Goal: Browse casually

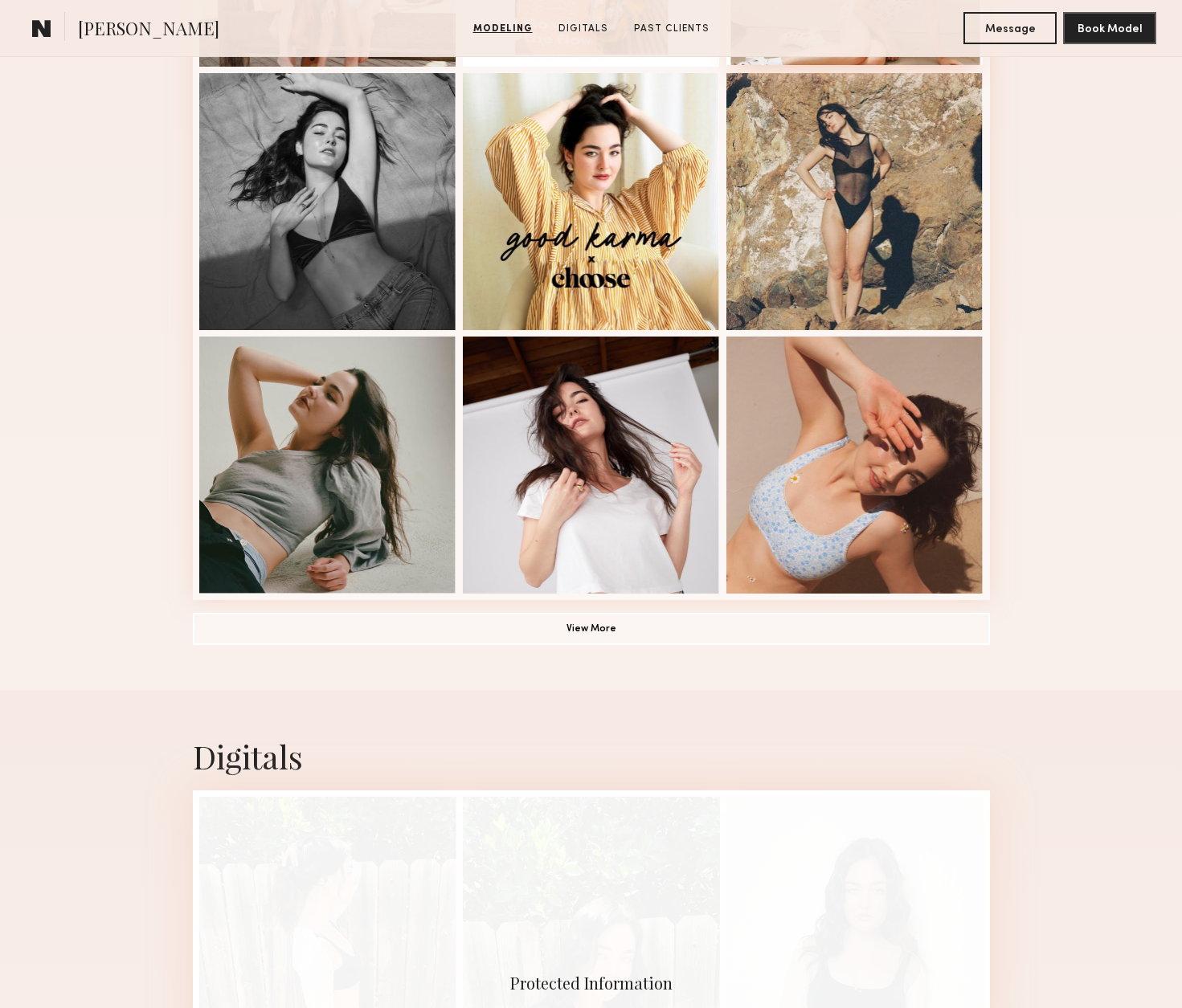
scroll to position [1004, 0]
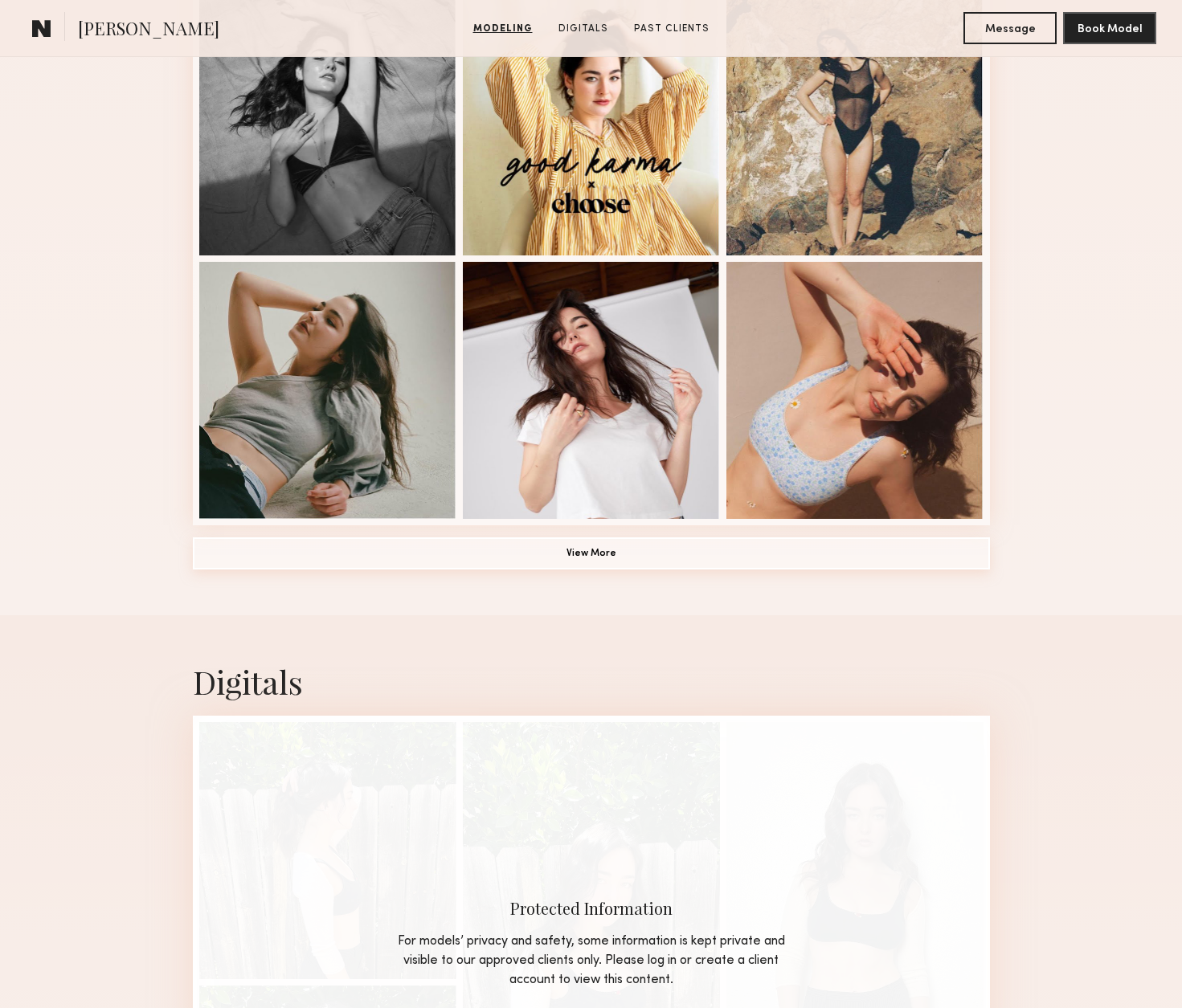
click at [581, 557] on button "View More" at bounding box center [591, 553] width 798 height 32
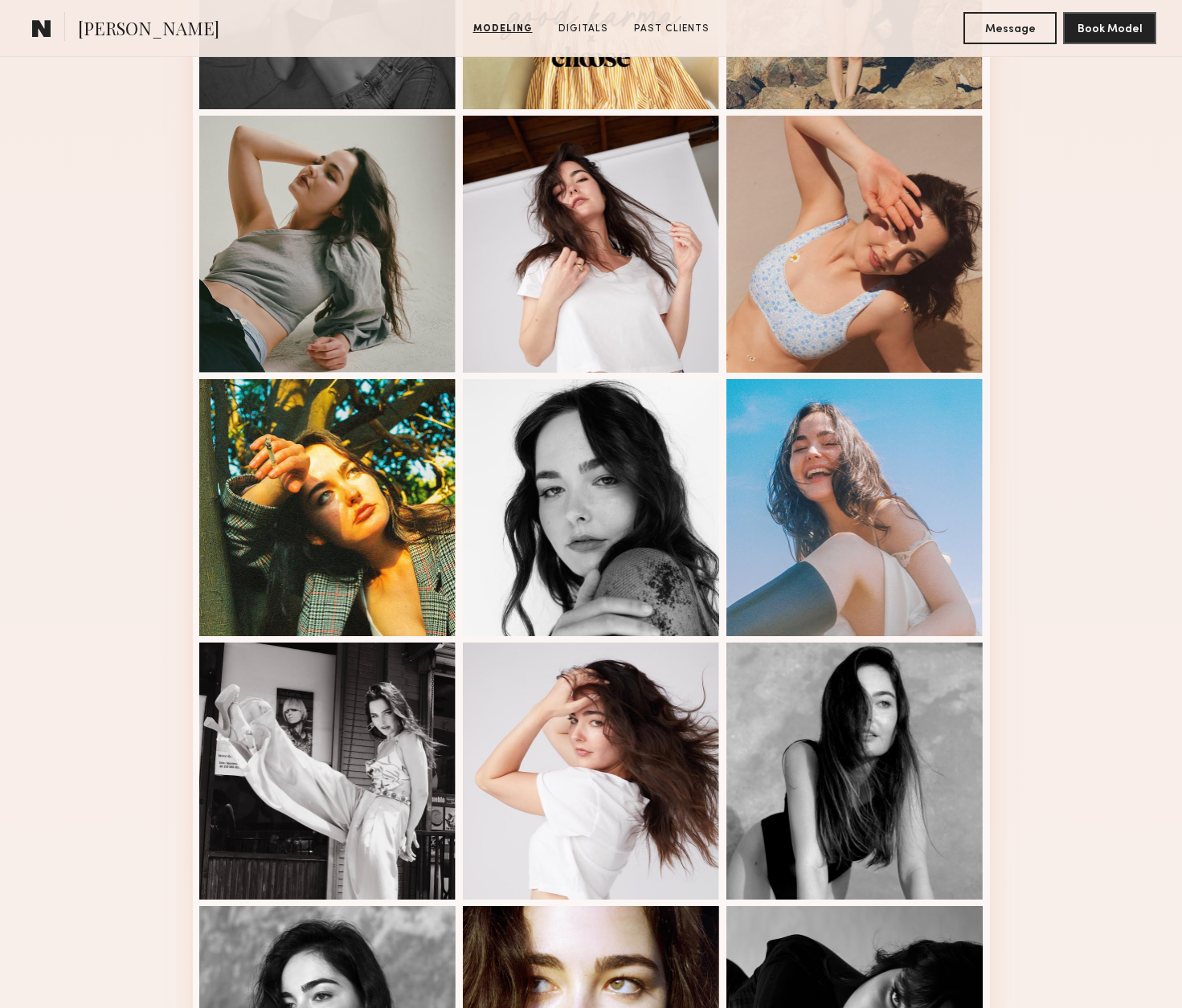
scroll to position [1151, 0]
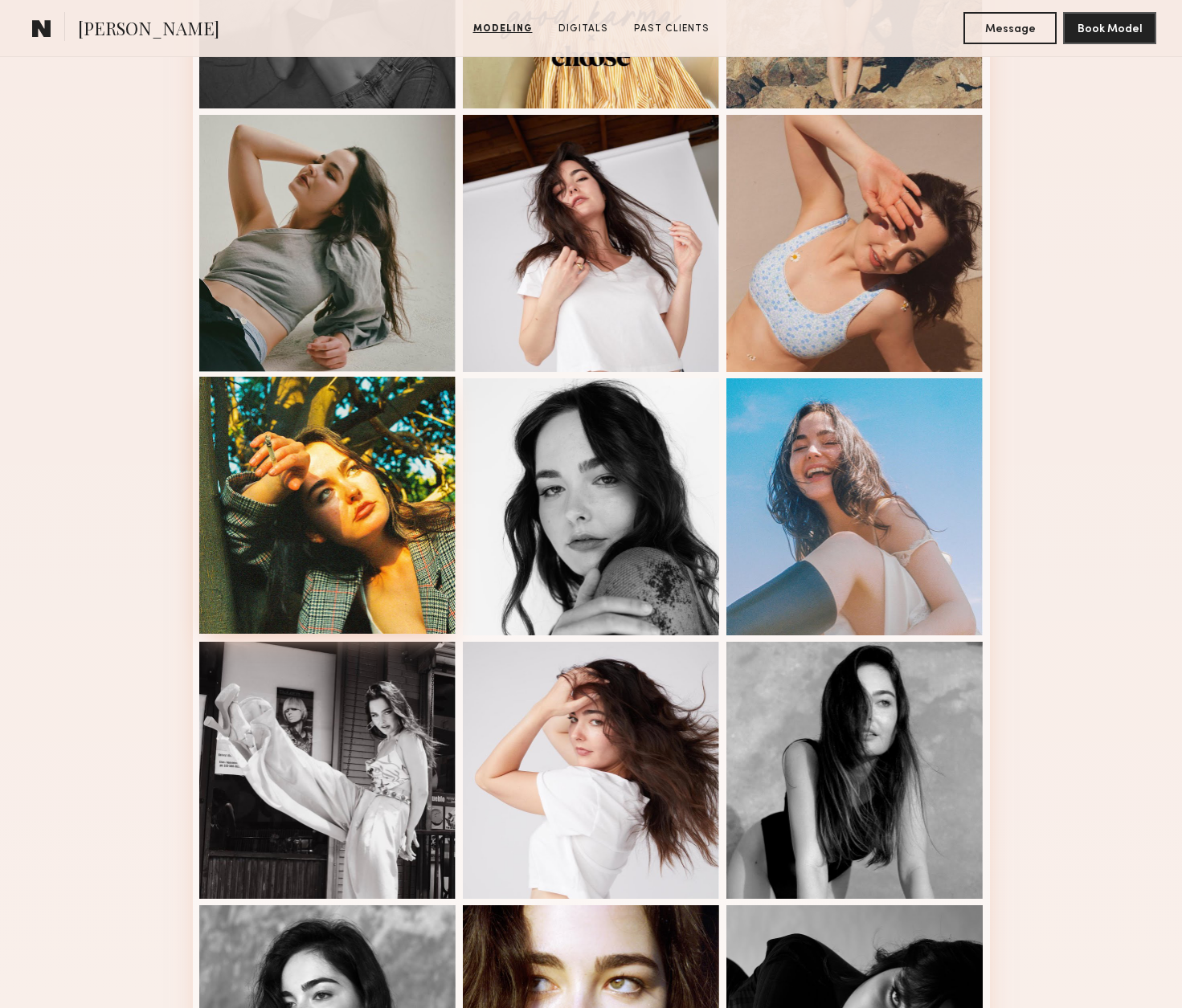
click at [373, 486] on div at bounding box center [328, 505] width 257 height 257
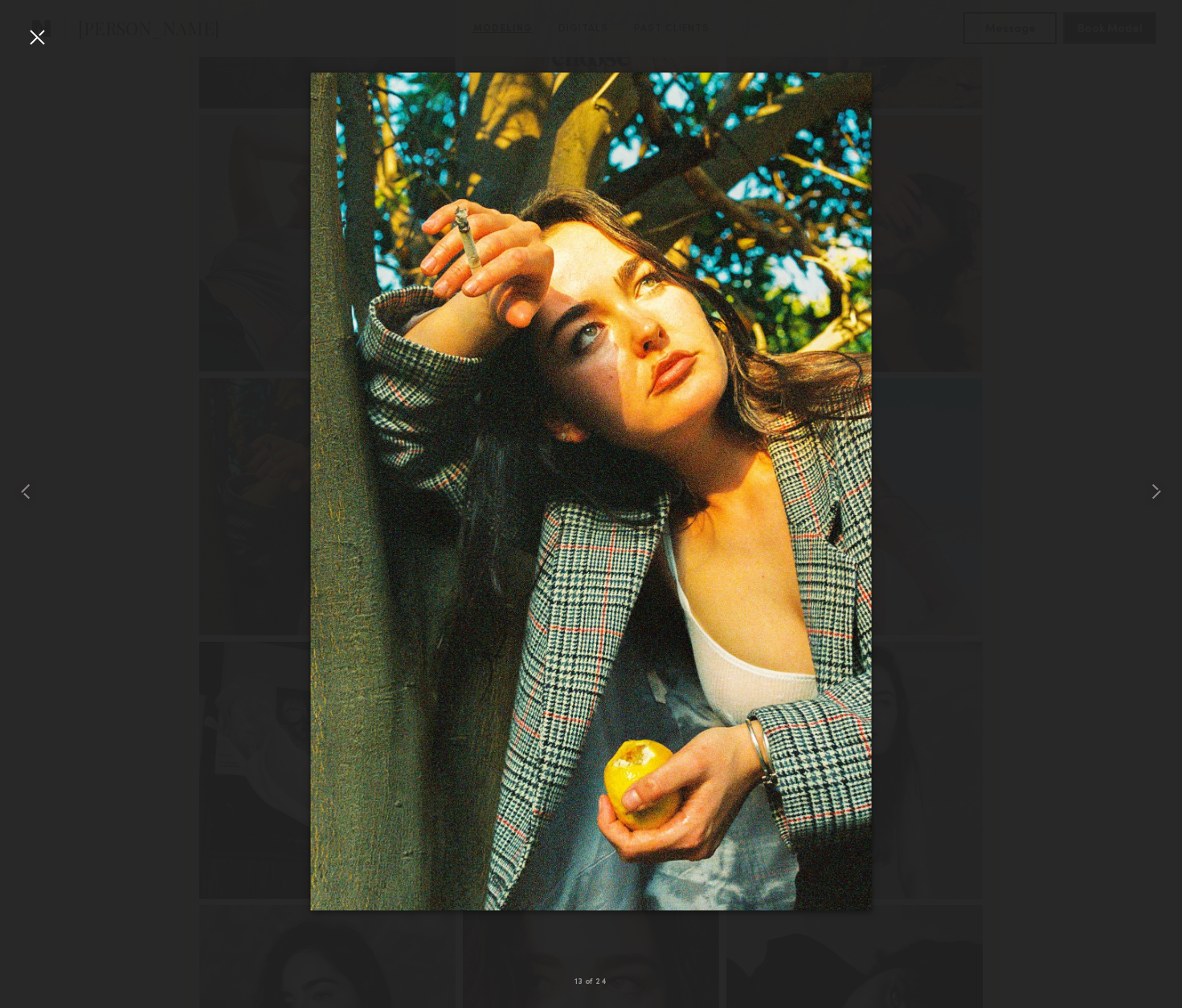
click at [1113, 402] on div at bounding box center [591, 491] width 1182 height 931
click at [29, 27] on div at bounding box center [37, 37] width 26 height 26
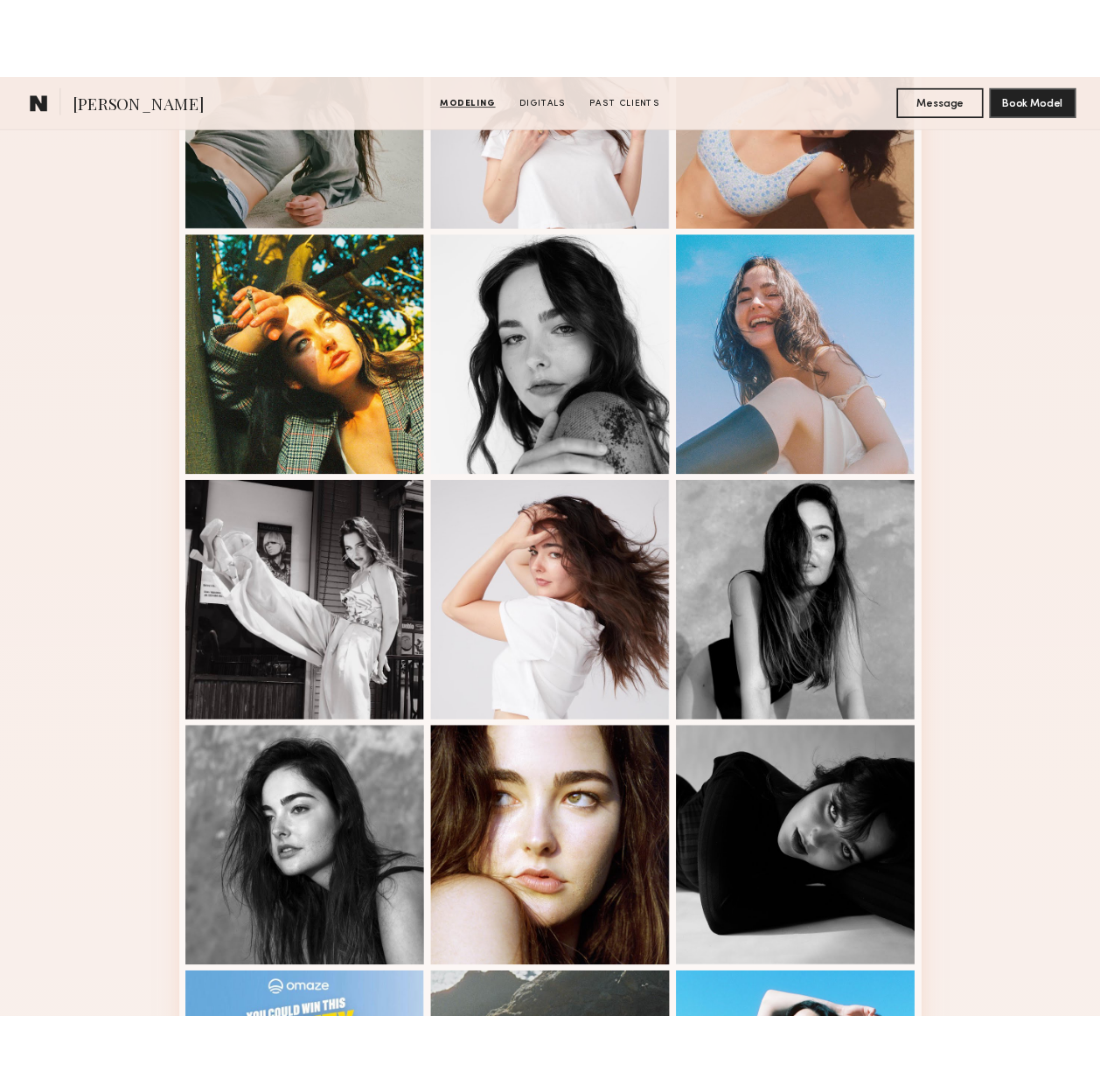
scroll to position [1479, 0]
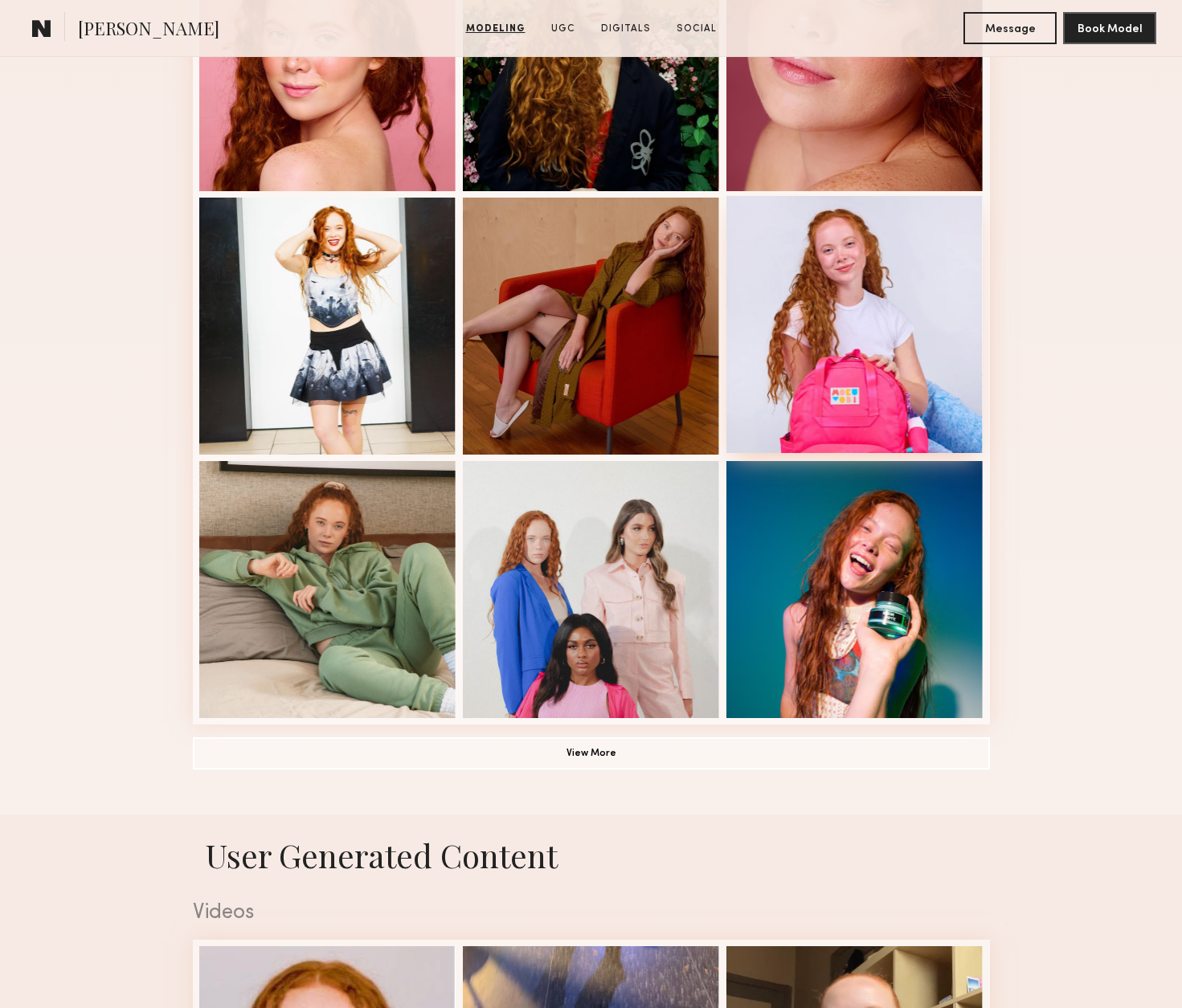
scroll to position [808, 0]
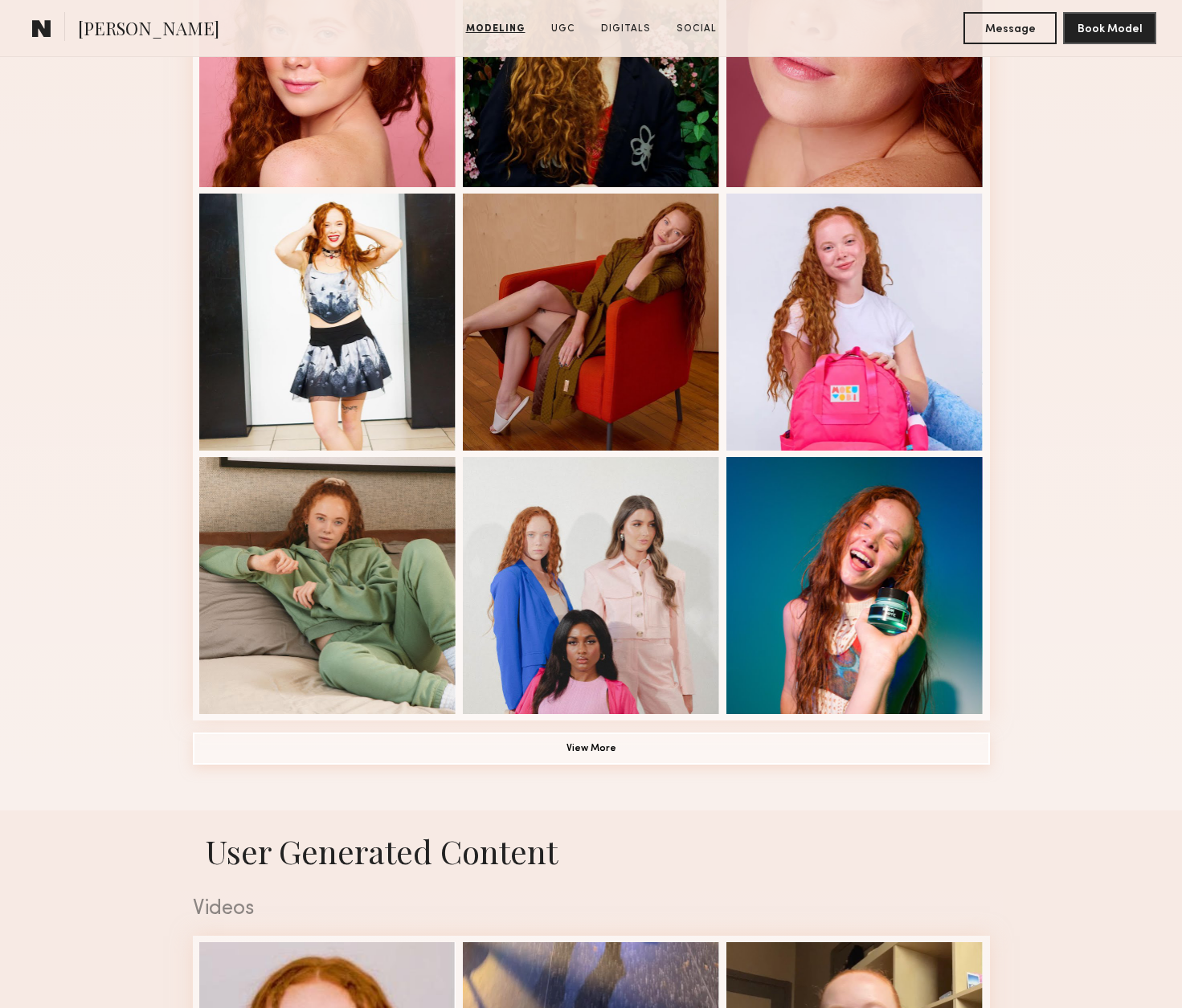
click at [588, 758] on button "View More" at bounding box center [591, 748] width 798 height 32
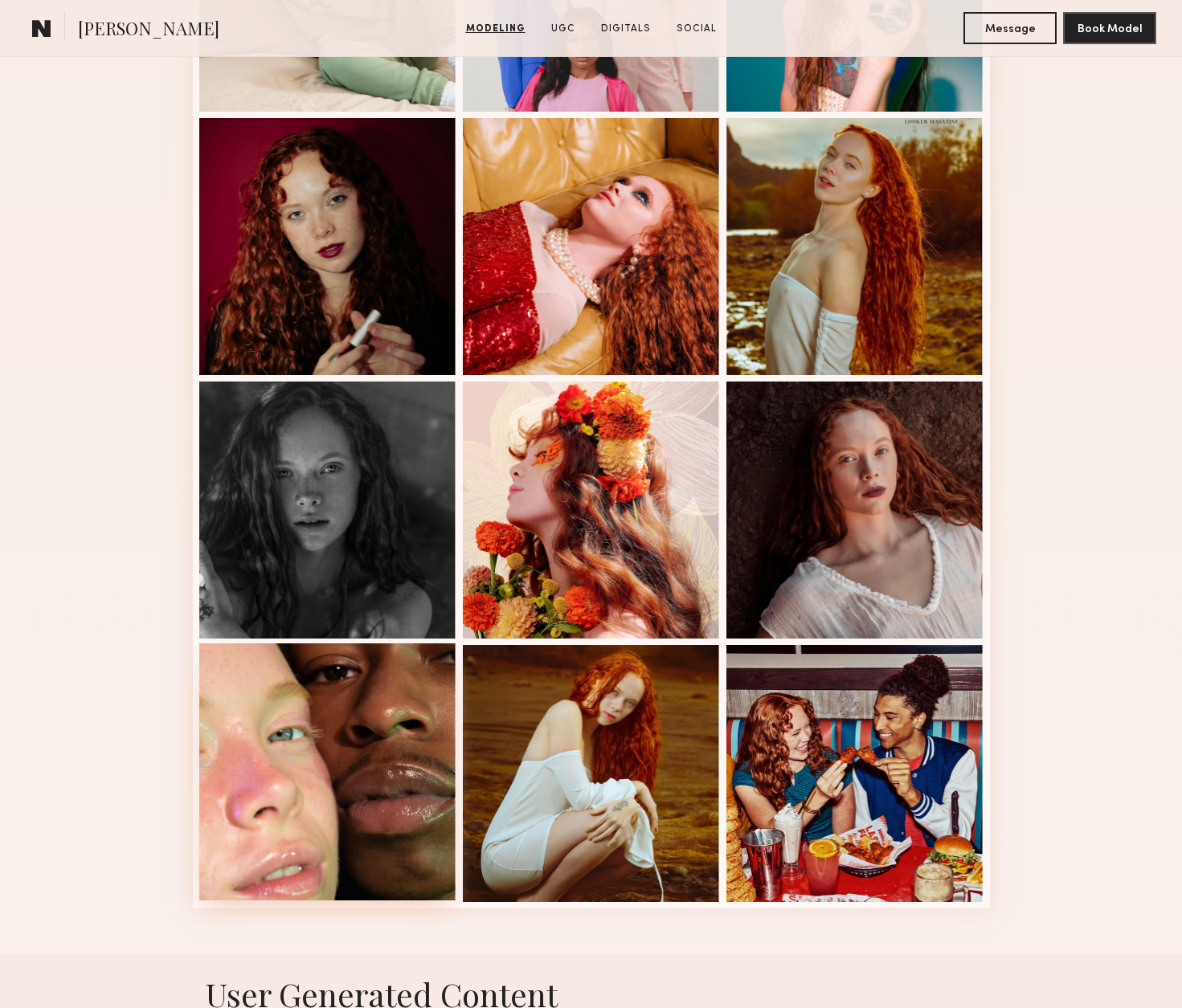
scroll to position [1453, 0]
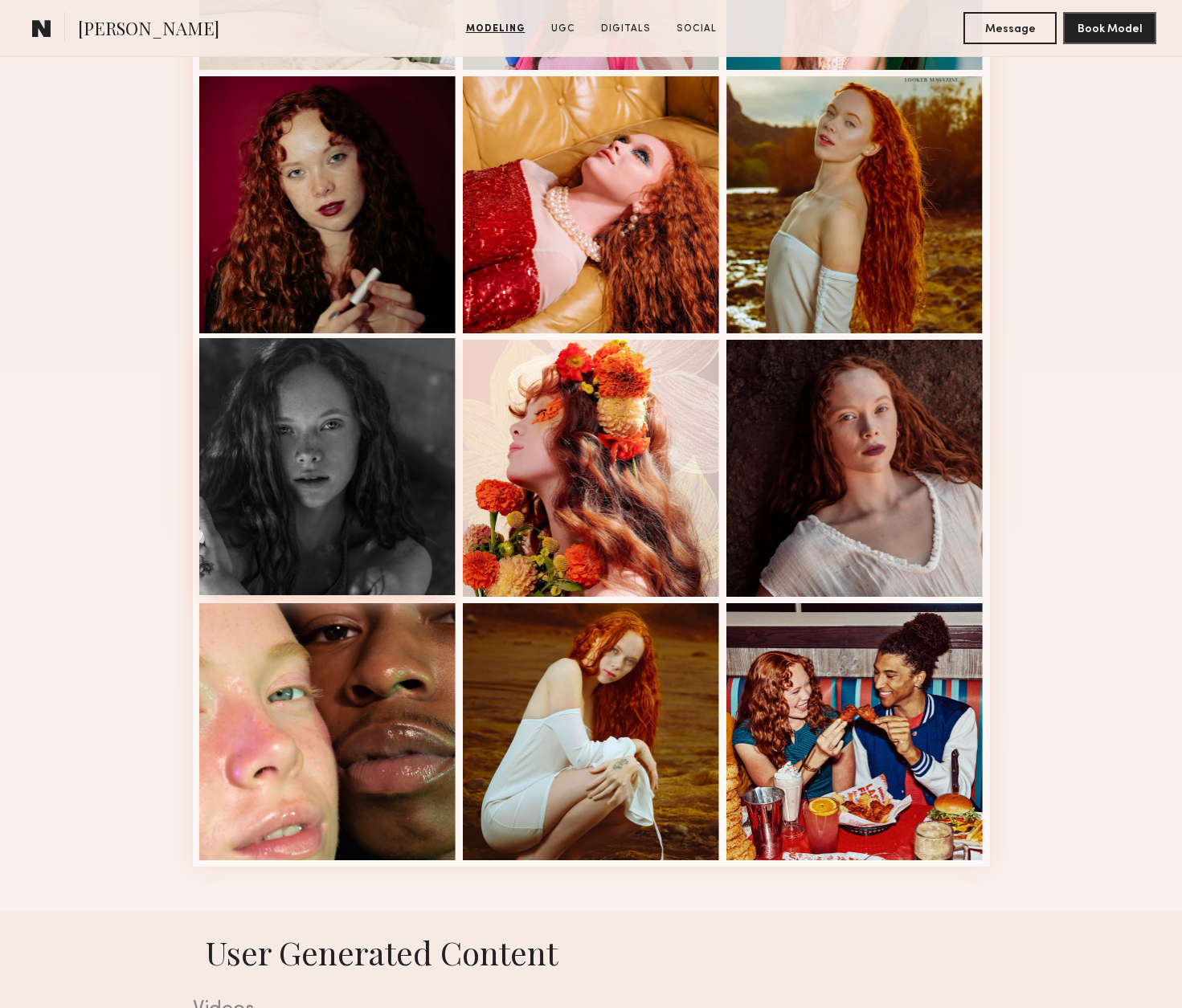
click at [318, 472] on div at bounding box center [328, 467] width 257 height 257
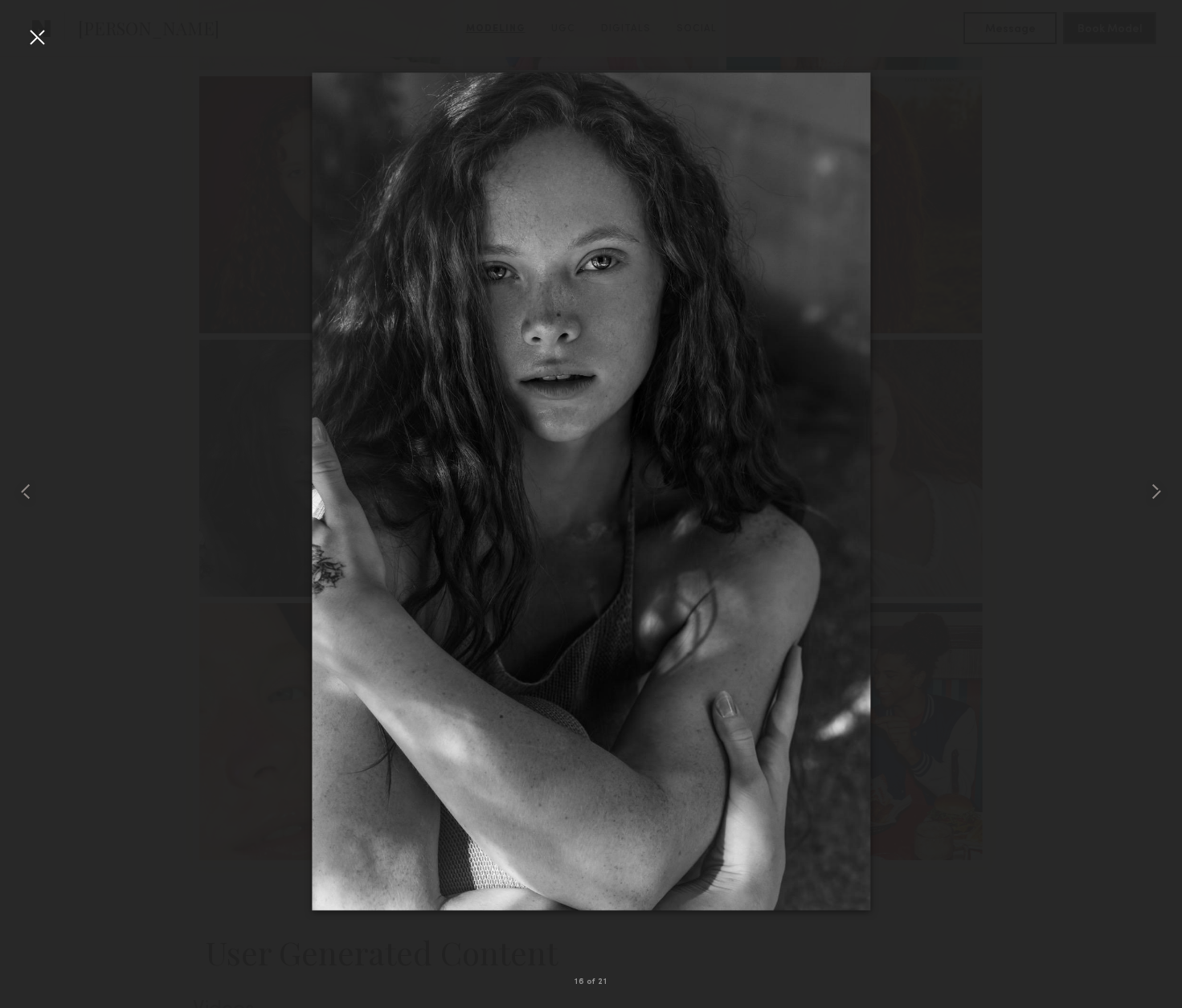
click at [45, 39] on div at bounding box center [37, 37] width 26 height 26
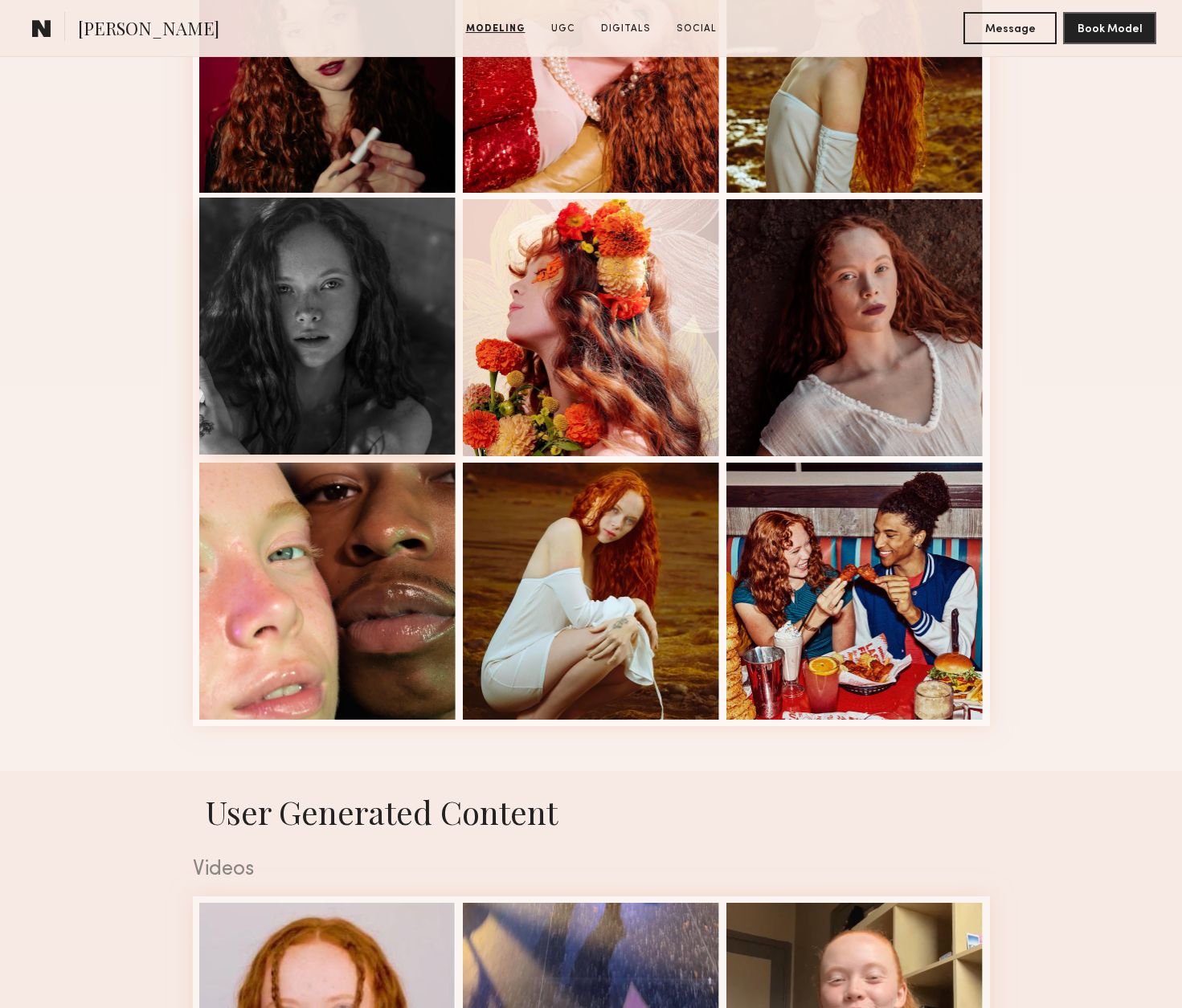
scroll to position [1683, 0]
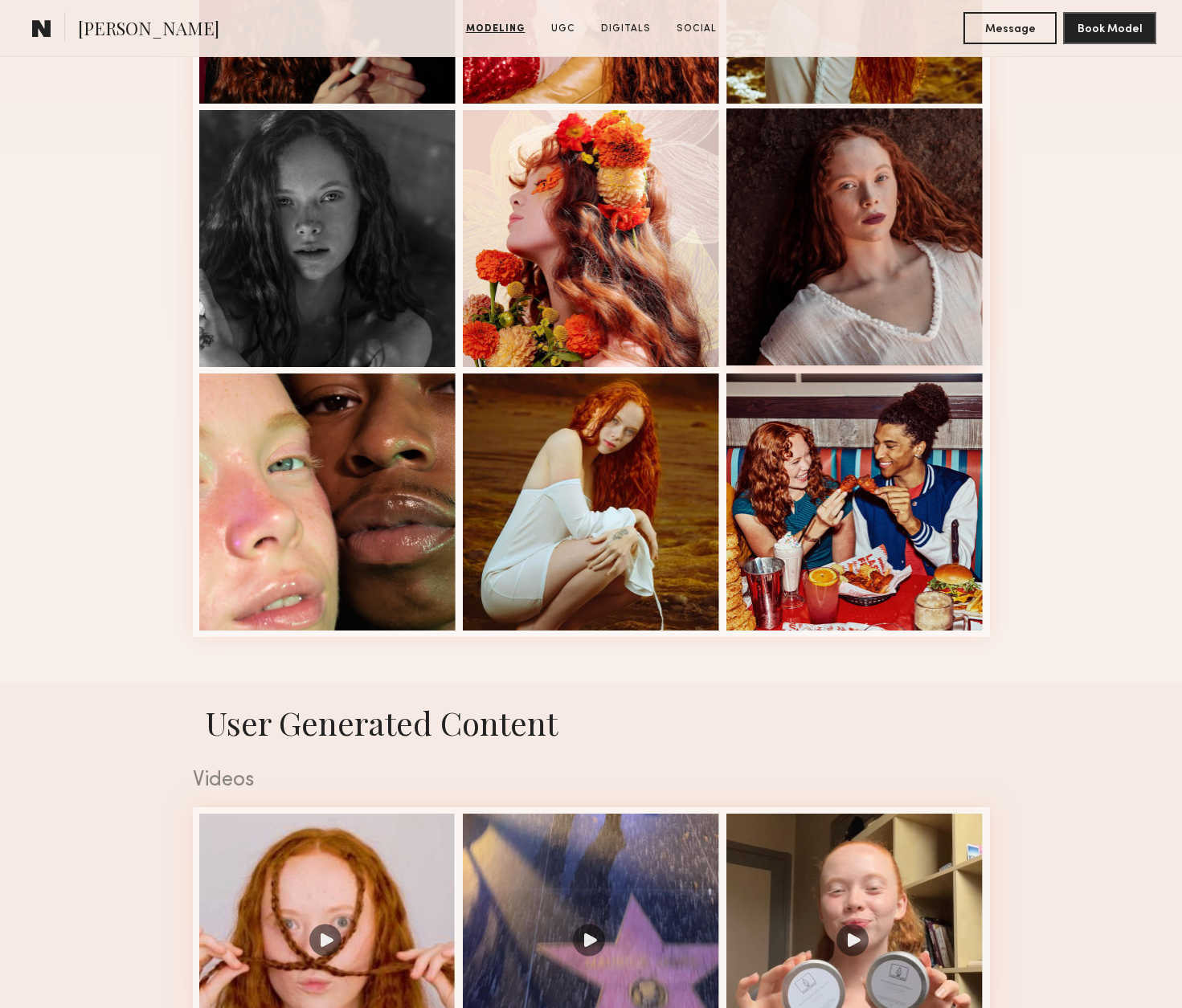
click at [810, 244] on div at bounding box center [855, 238] width 257 height 257
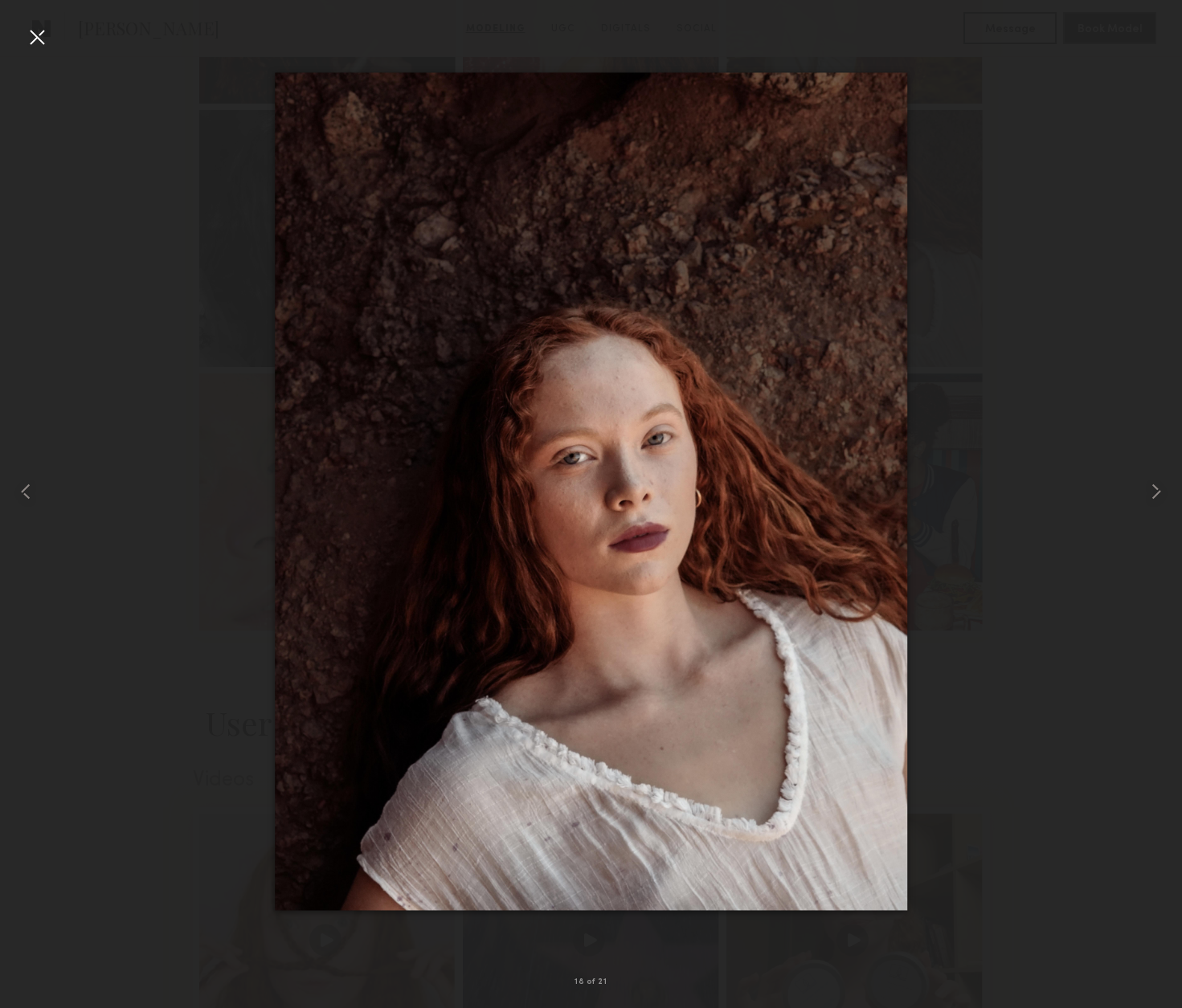
click at [33, 31] on div at bounding box center [37, 37] width 26 height 26
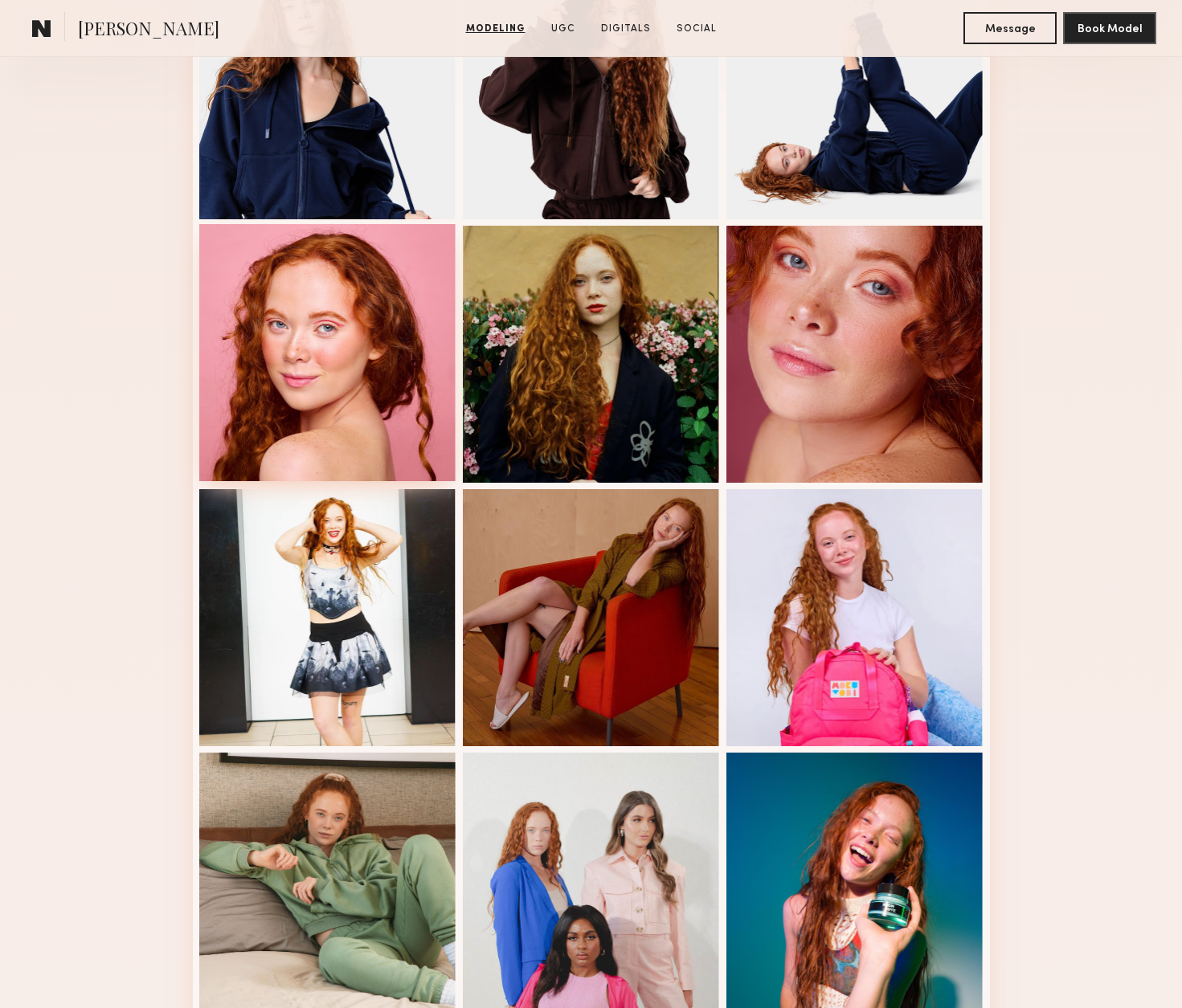
scroll to position [512, 0]
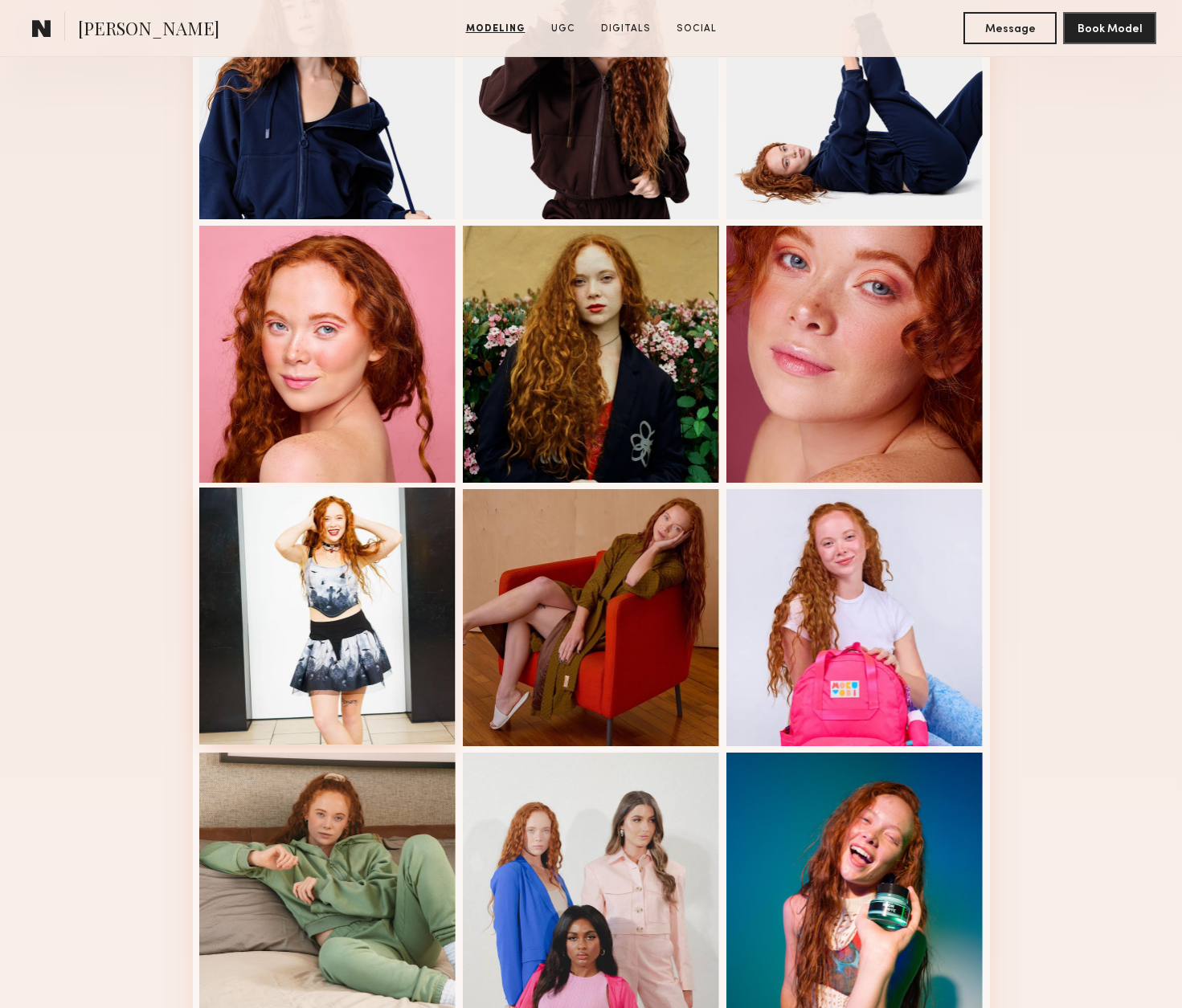
click at [349, 558] on div at bounding box center [328, 617] width 257 height 257
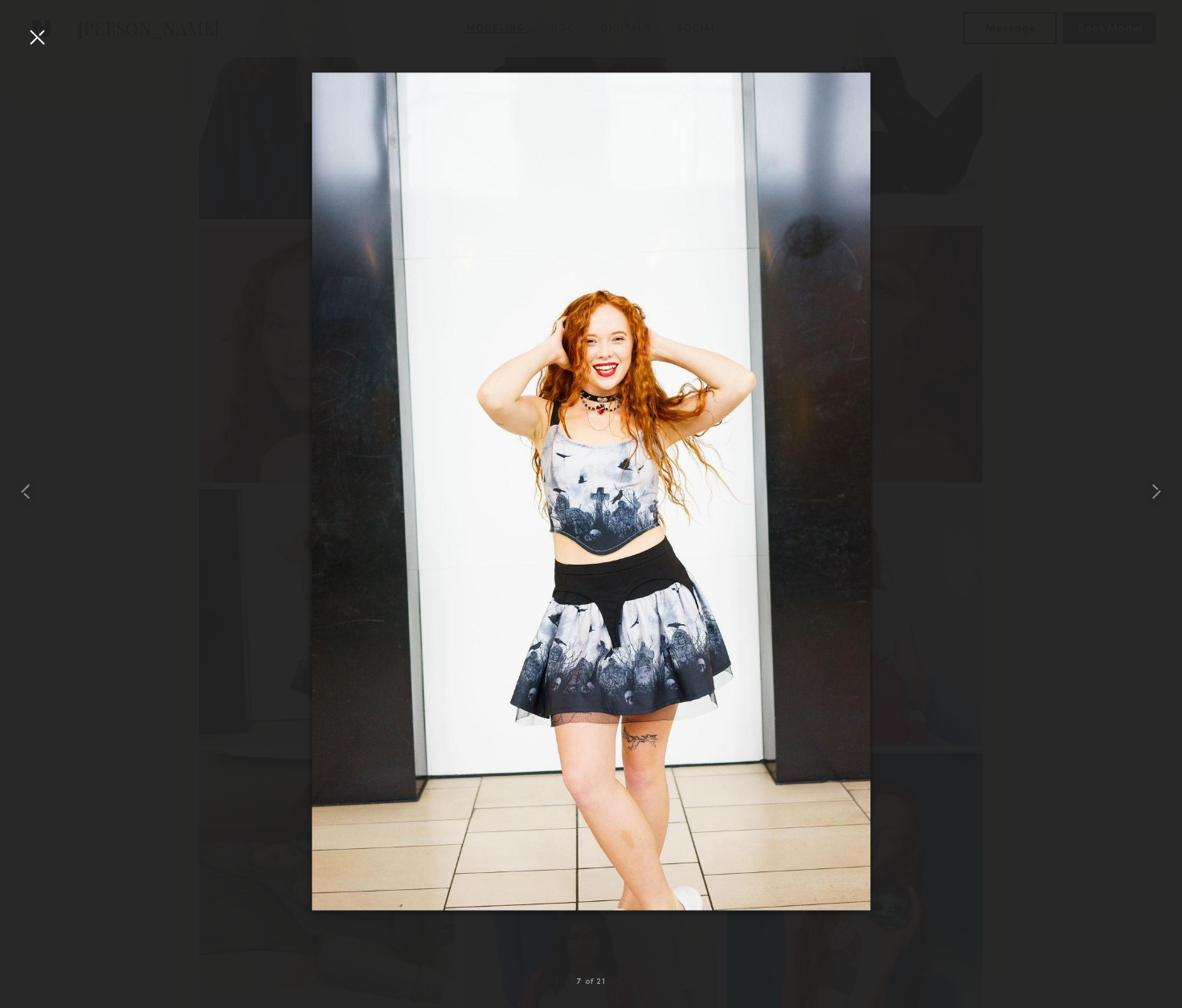
click at [37, 33] on div at bounding box center [37, 37] width 26 height 26
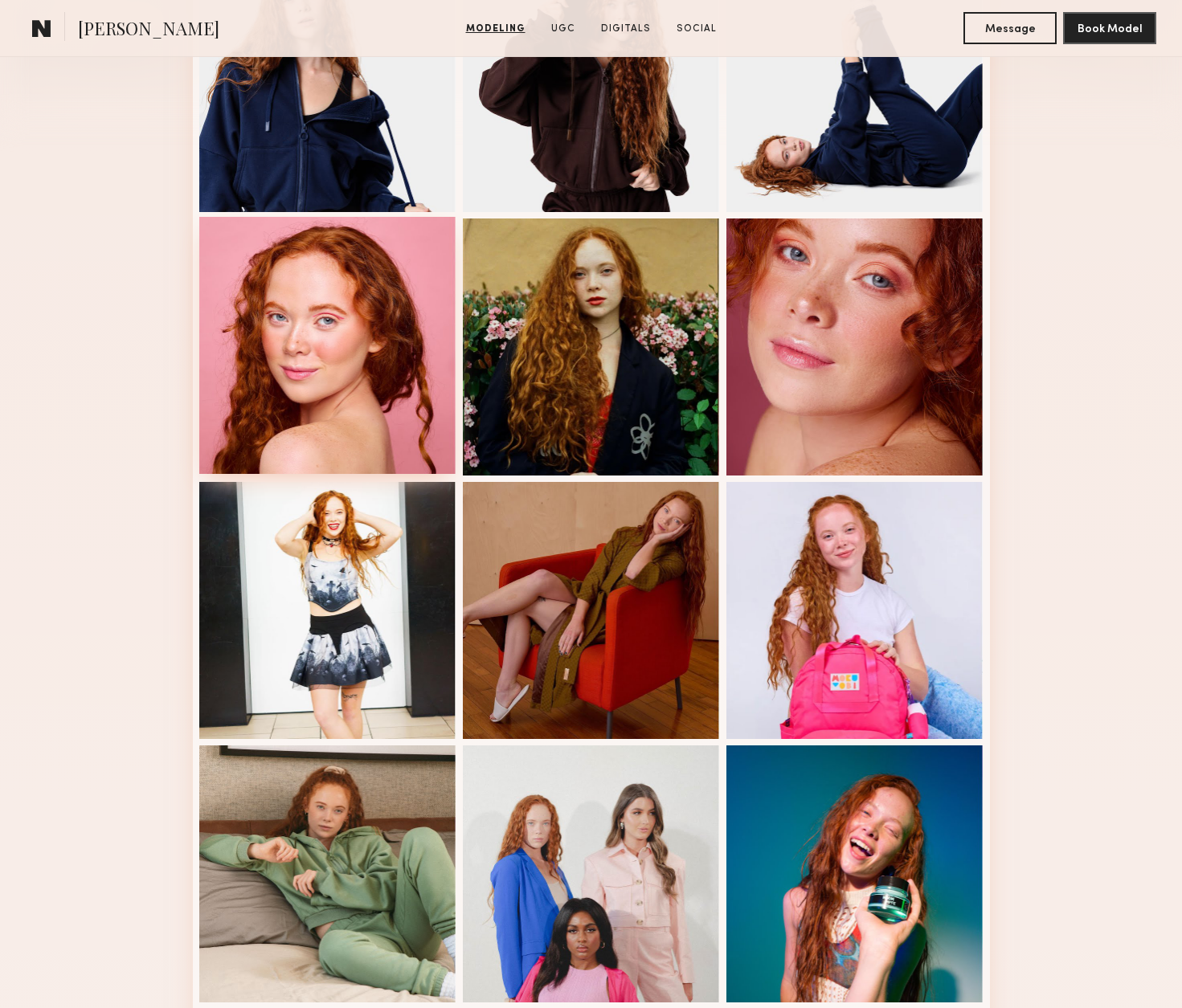
scroll to position [521, 0]
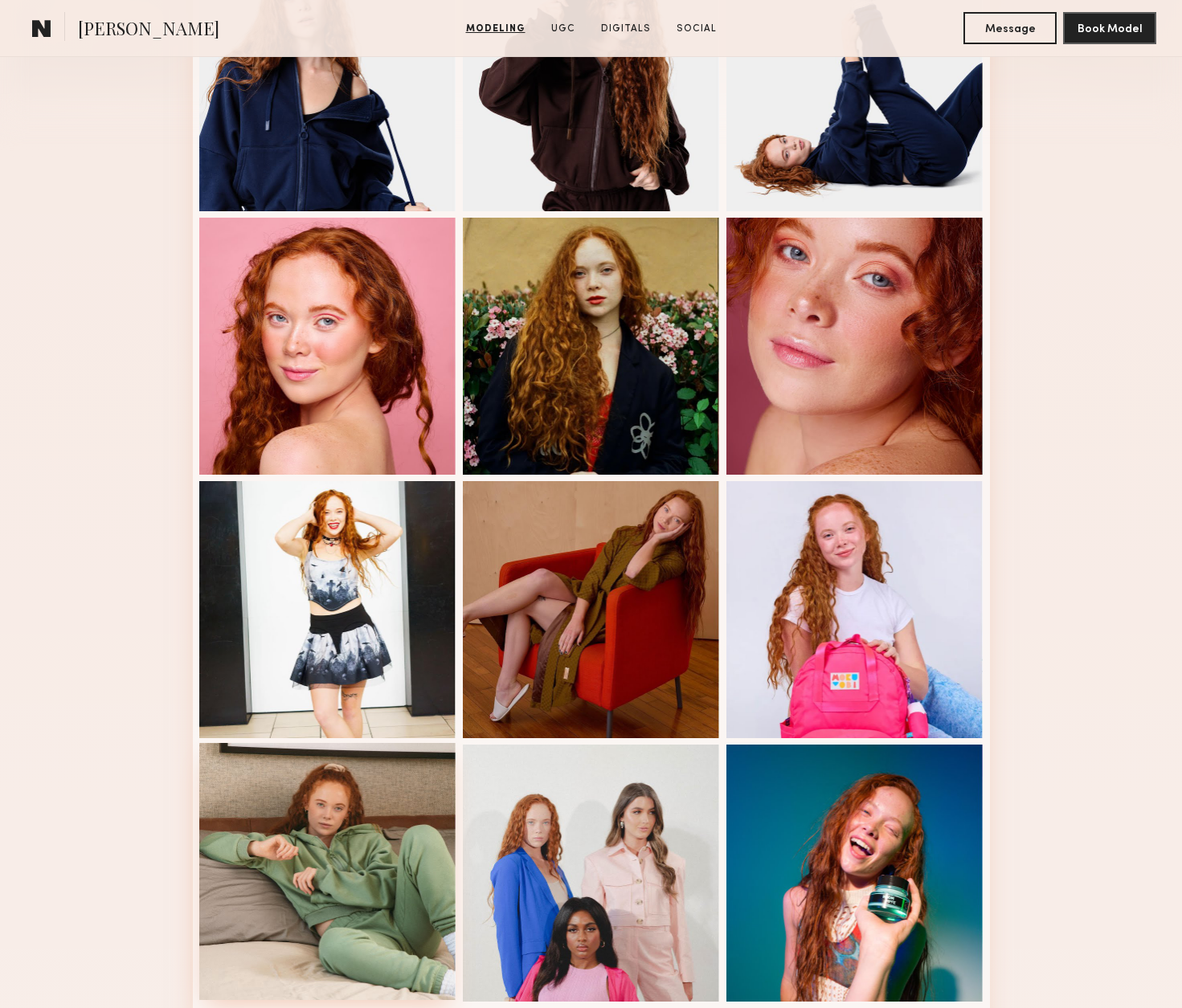
click at [331, 846] on div at bounding box center [328, 872] width 257 height 257
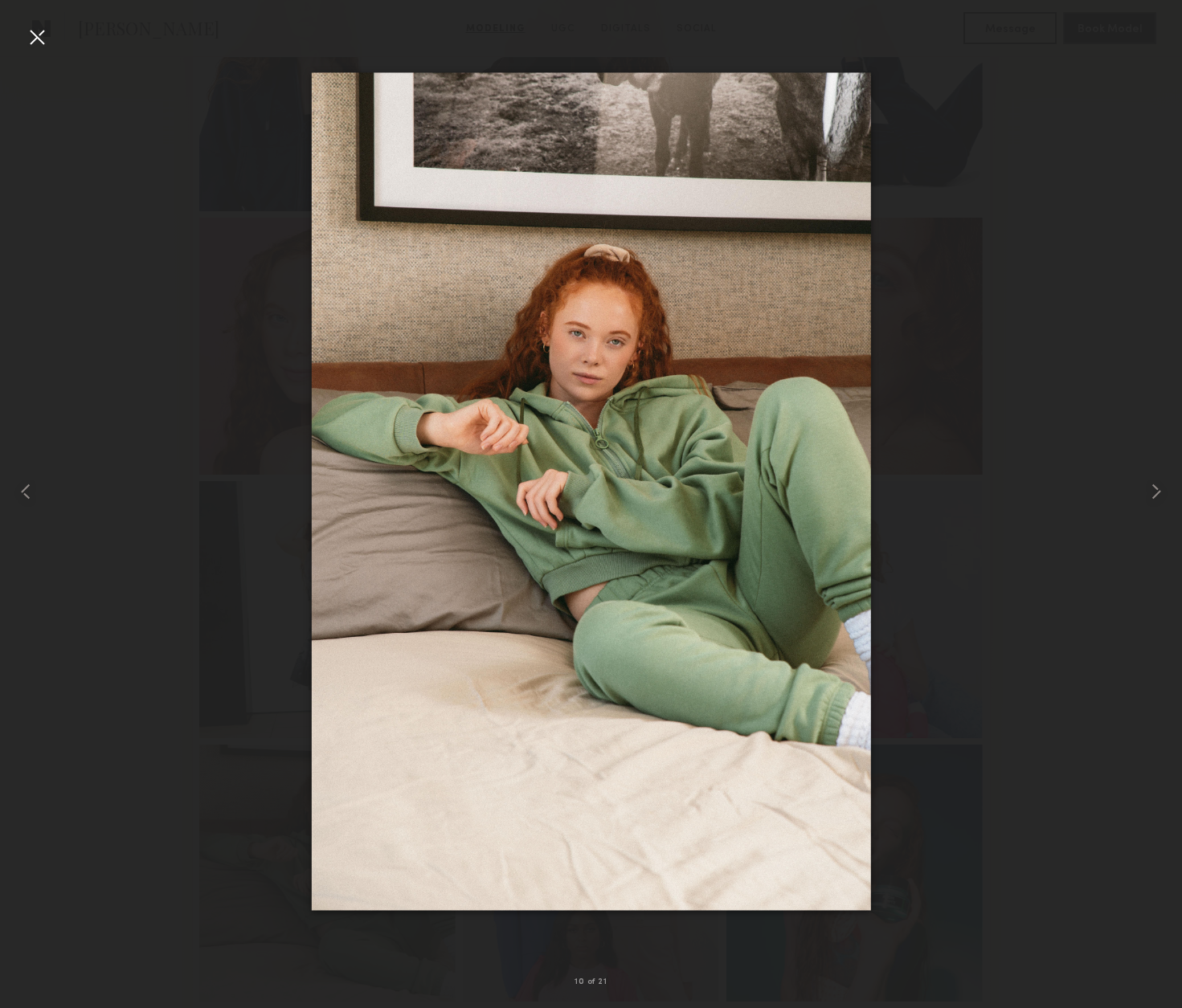
click at [24, 48] on div "10 of 21" at bounding box center [591, 504] width 1182 height 1008
drag, startPoint x: 32, startPoint y: 35, endPoint x: 132, endPoint y: 114, distance: 127.4
click at [34, 35] on div at bounding box center [37, 37] width 26 height 26
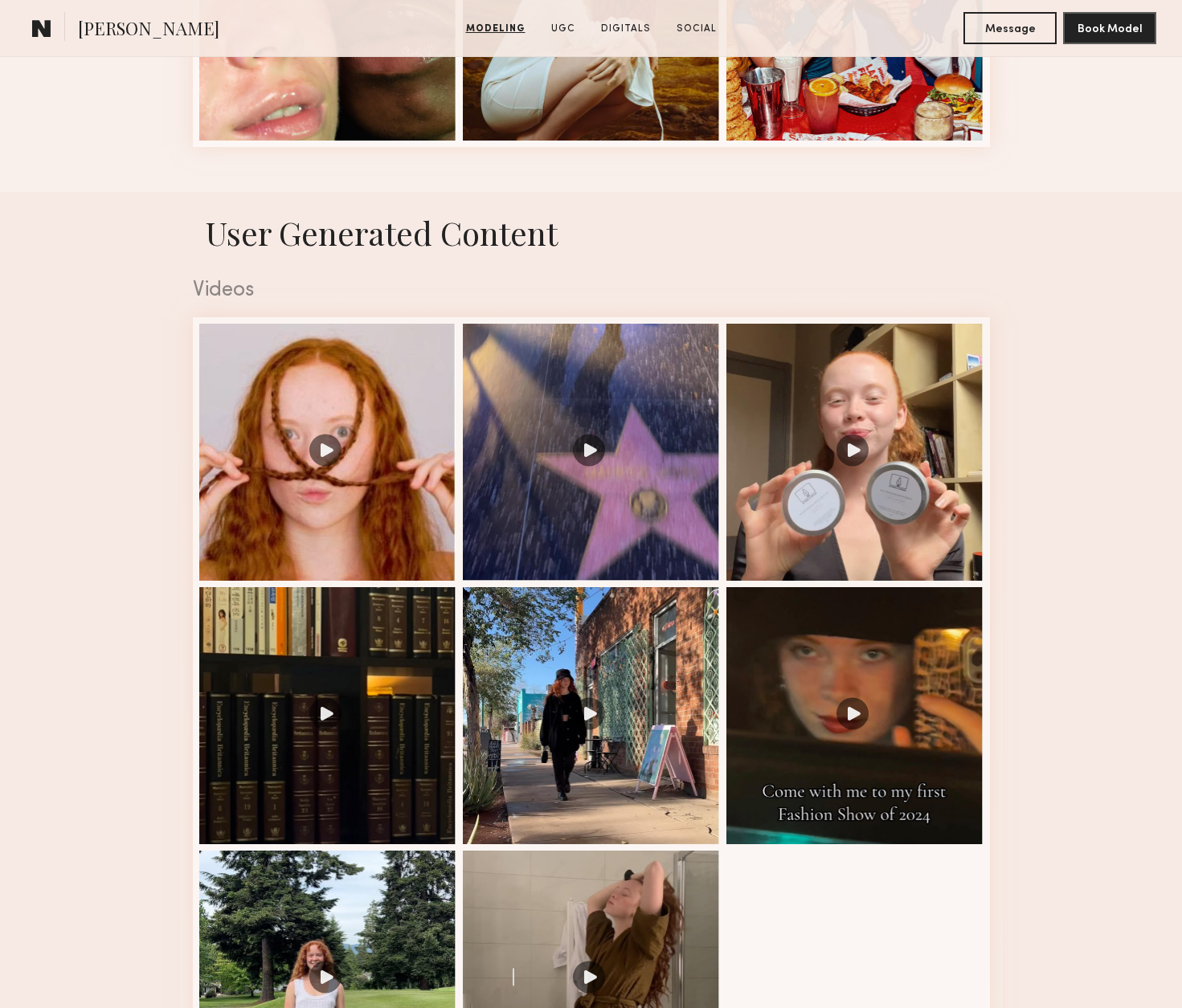
scroll to position [2178, 0]
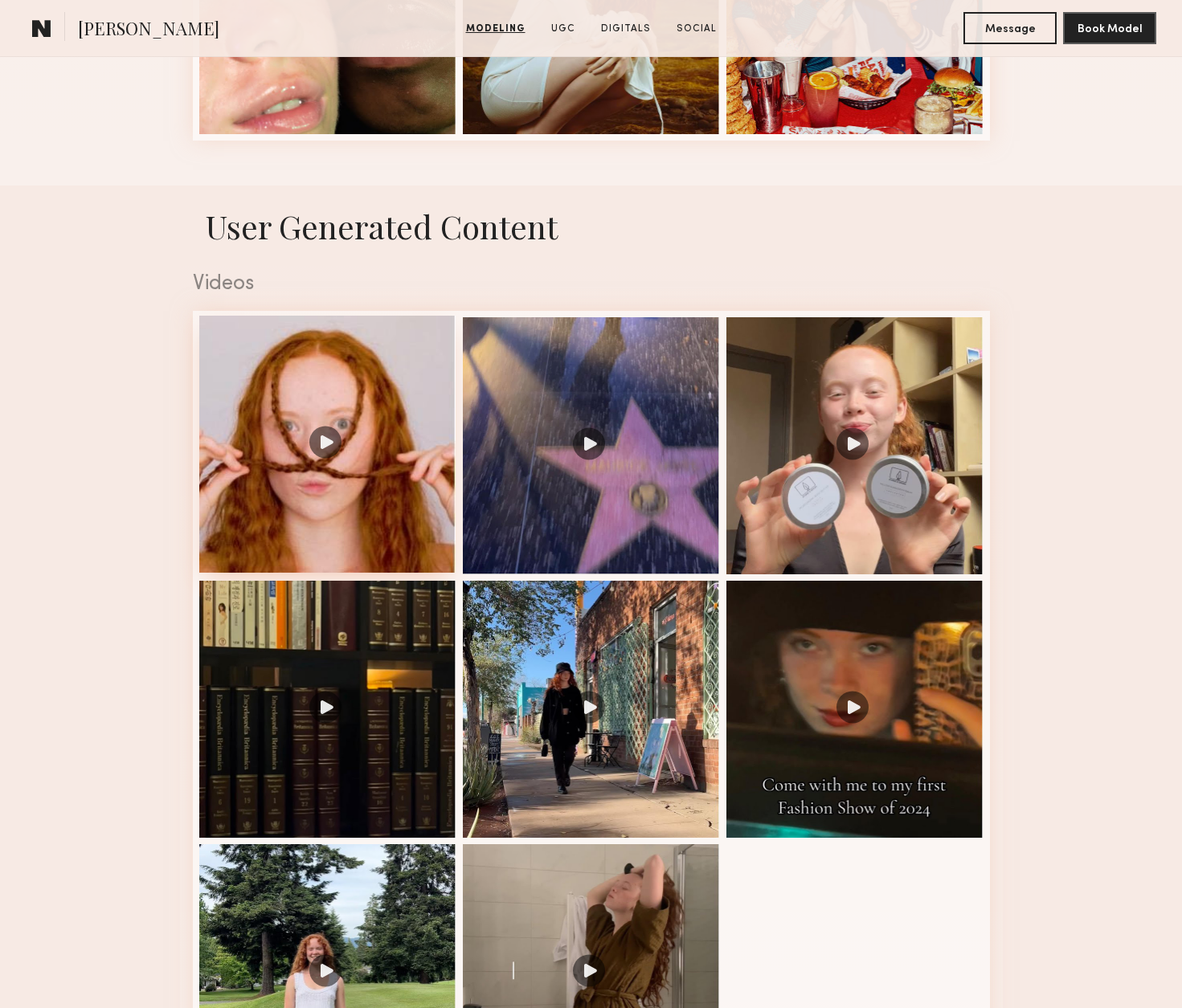
click at [320, 431] on div at bounding box center [328, 445] width 257 height 257
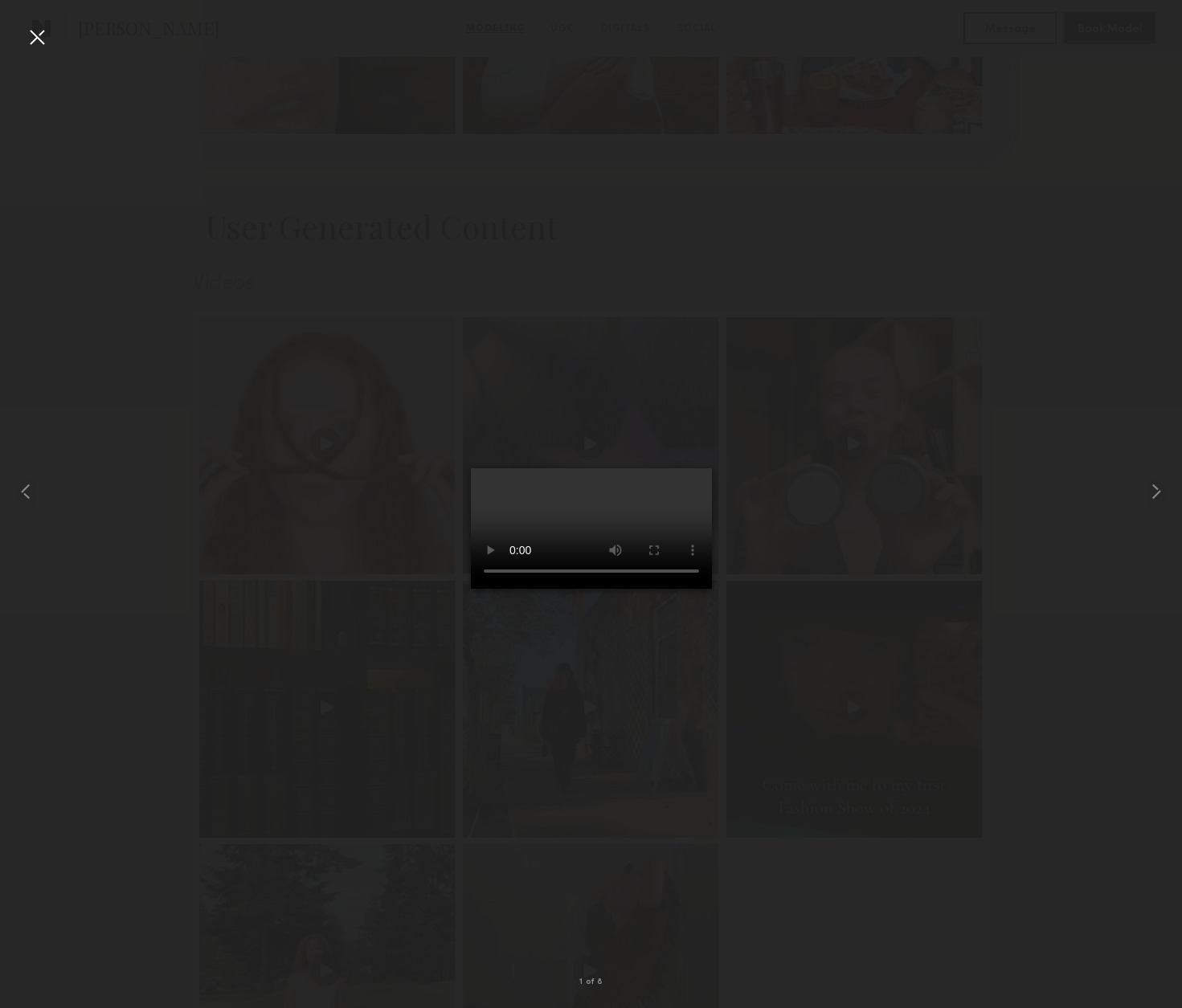
click at [712, 589] on video at bounding box center [591, 529] width 241 height 121
click at [34, 40] on div at bounding box center [37, 37] width 26 height 26
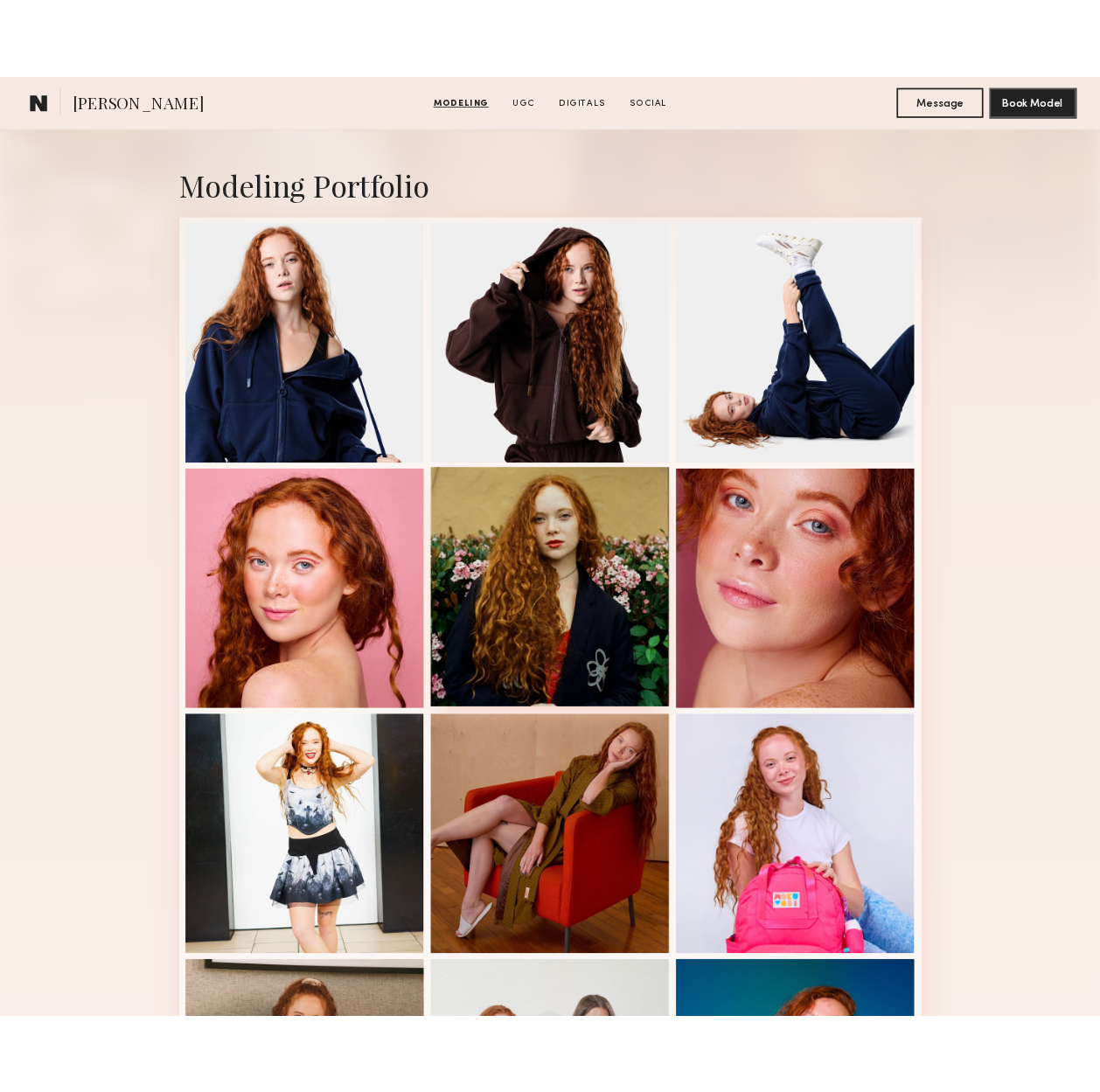
scroll to position [344, 0]
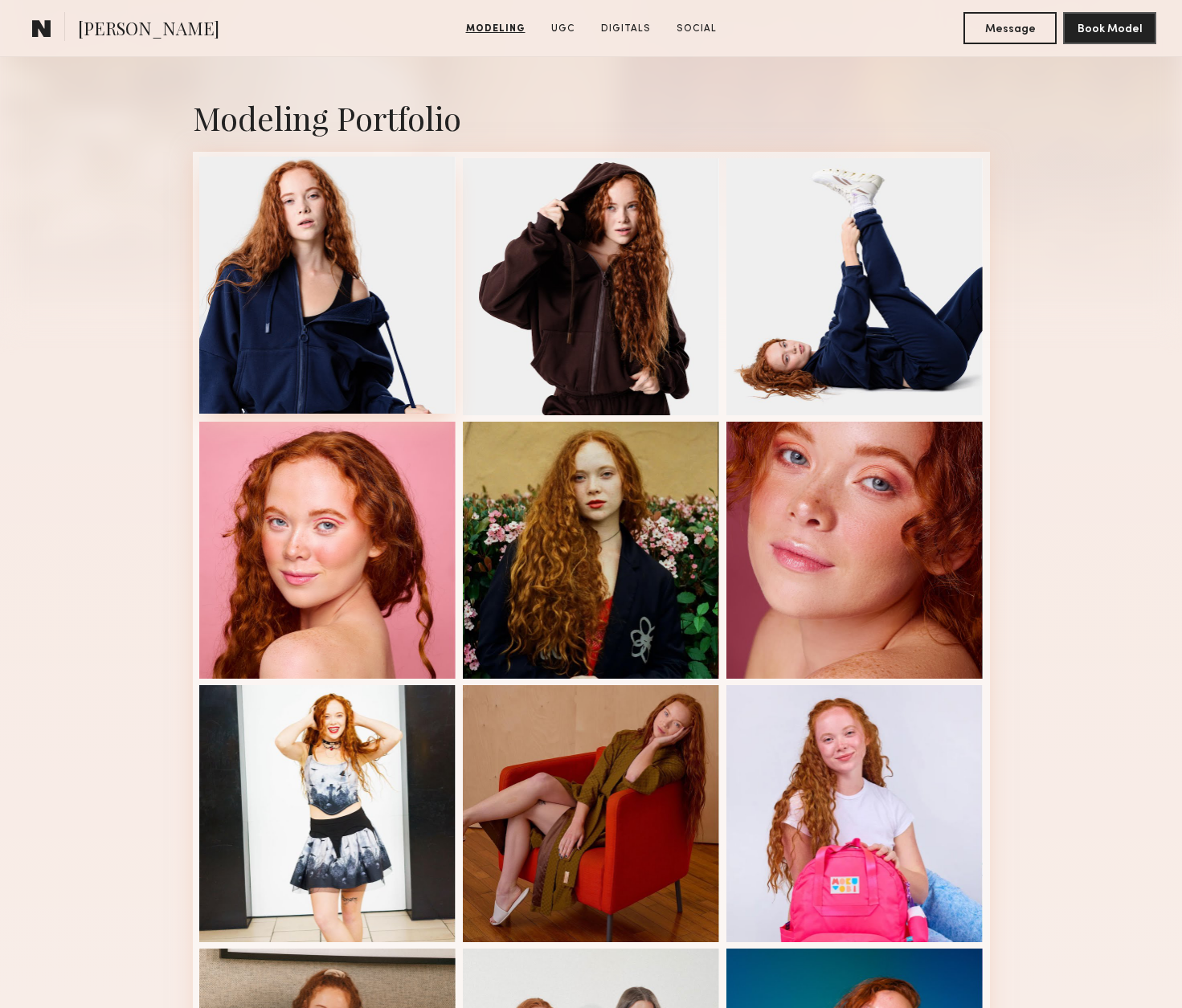
click at [315, 212] on div at bounding box center [328, 285] width 257 height 257
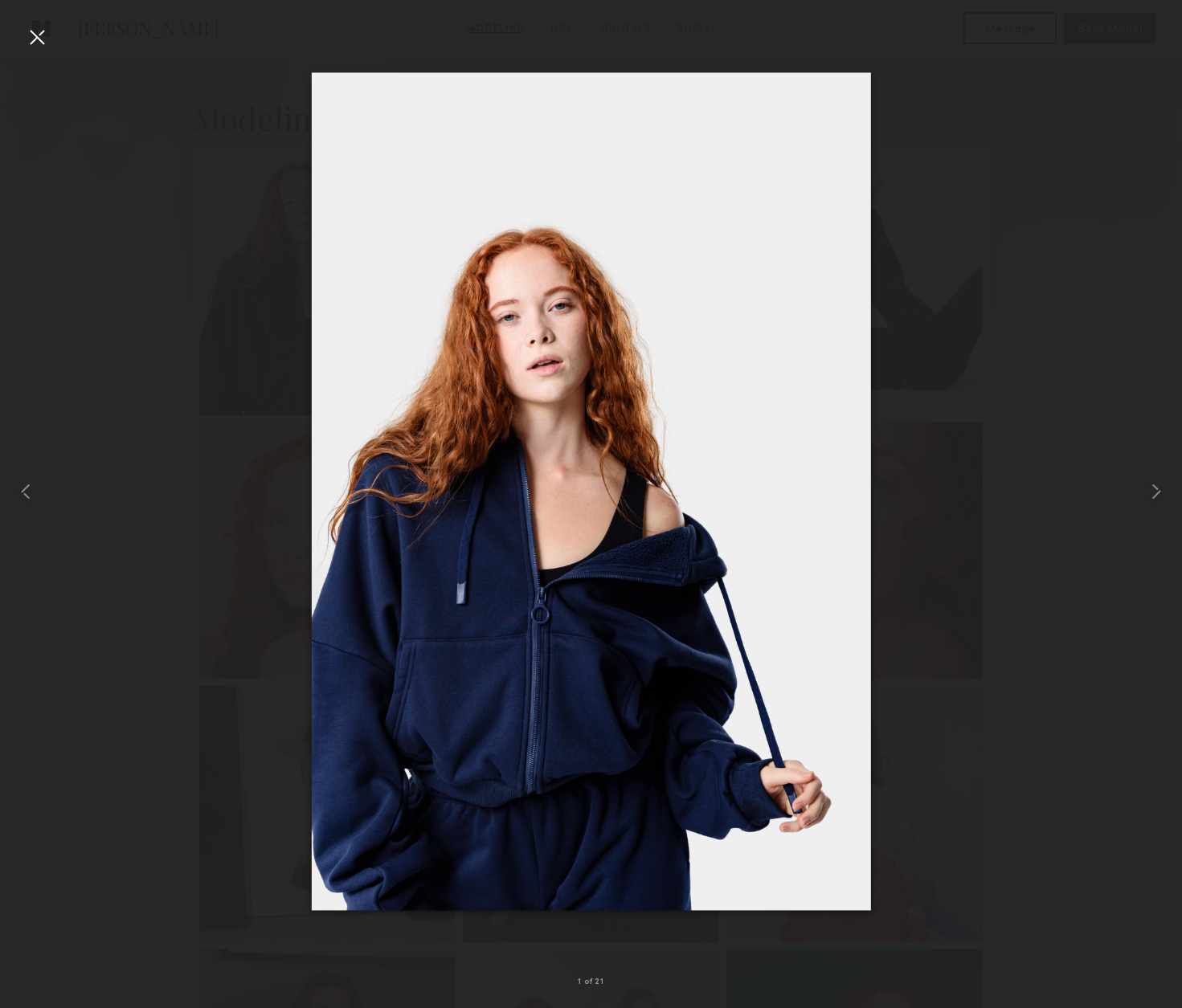
click at [1017, 282] on div at bounding box center [591, 491] width 1182 height 931
click at [41, 32] on div at bounding box center [37, 37] width 26 height 26
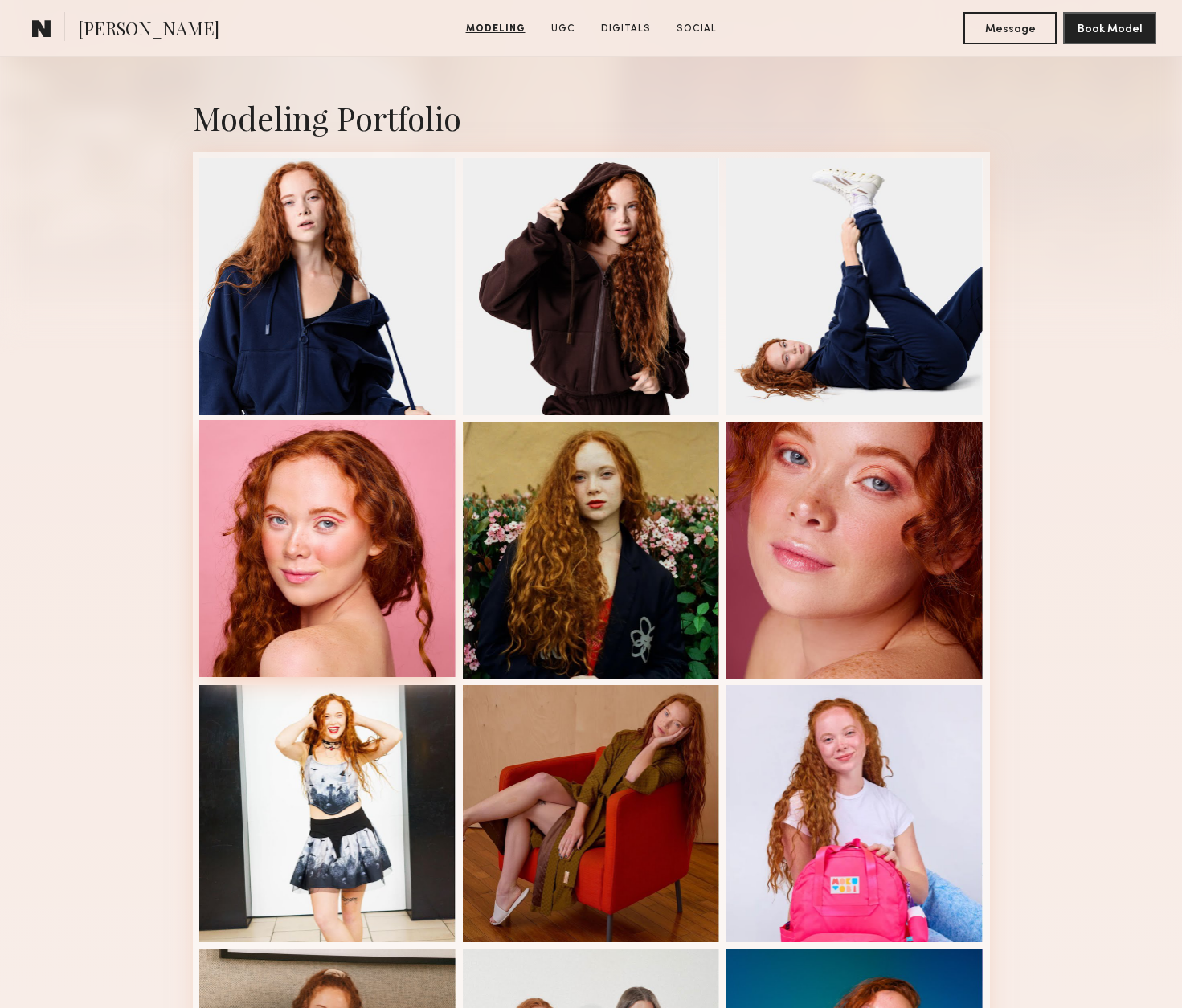
click at [309, 479] on div at bounding box center [328, 548] width 257 height 257
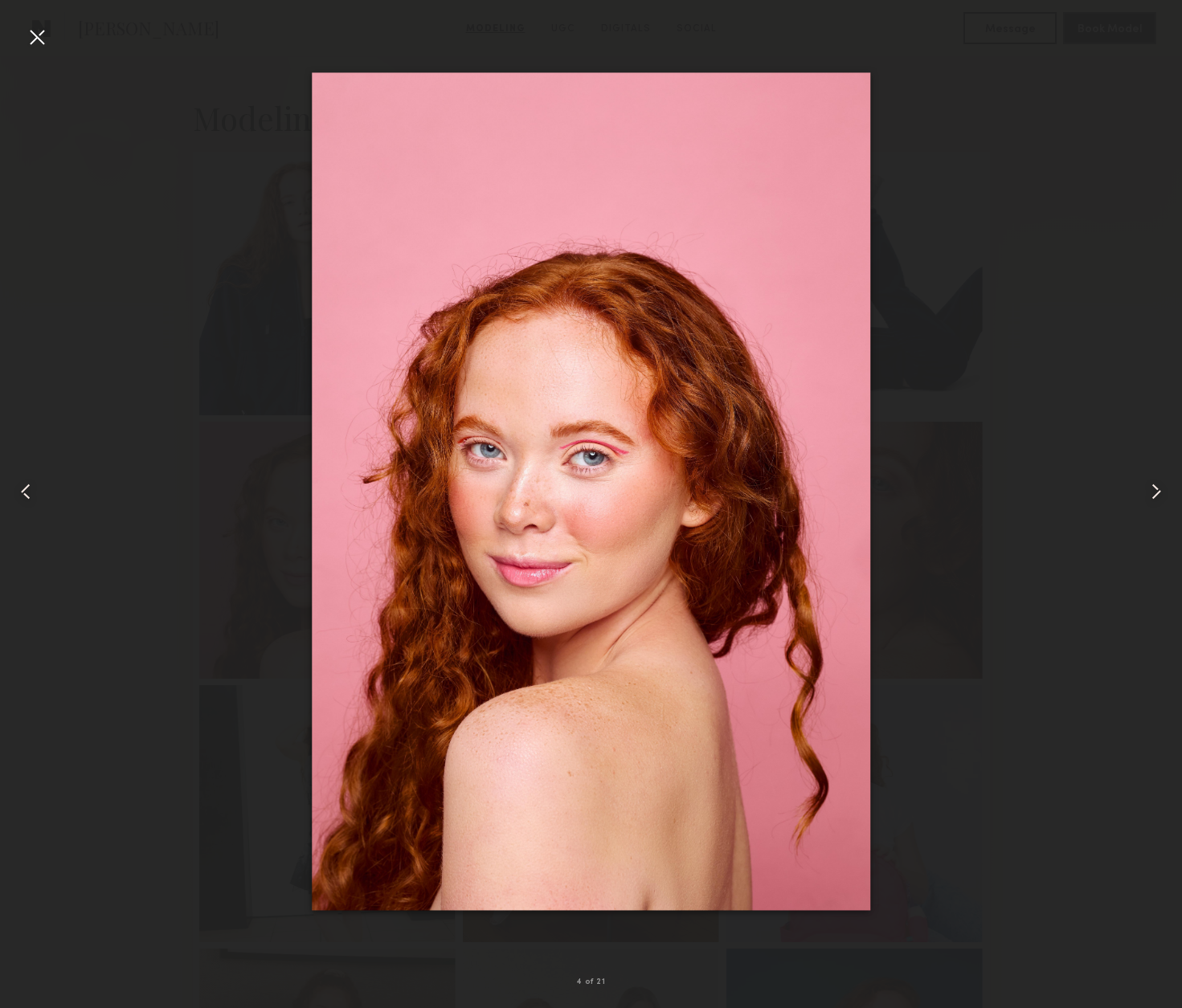
click at [206, 517] on div at bounding box center [591, 491] width 1182 height 931
click at [52, 41] on div at bounding box center [591, 491] width 1182 height 931
click at [48, 41] on div at bounding box center [37, 37] width 26 height 26
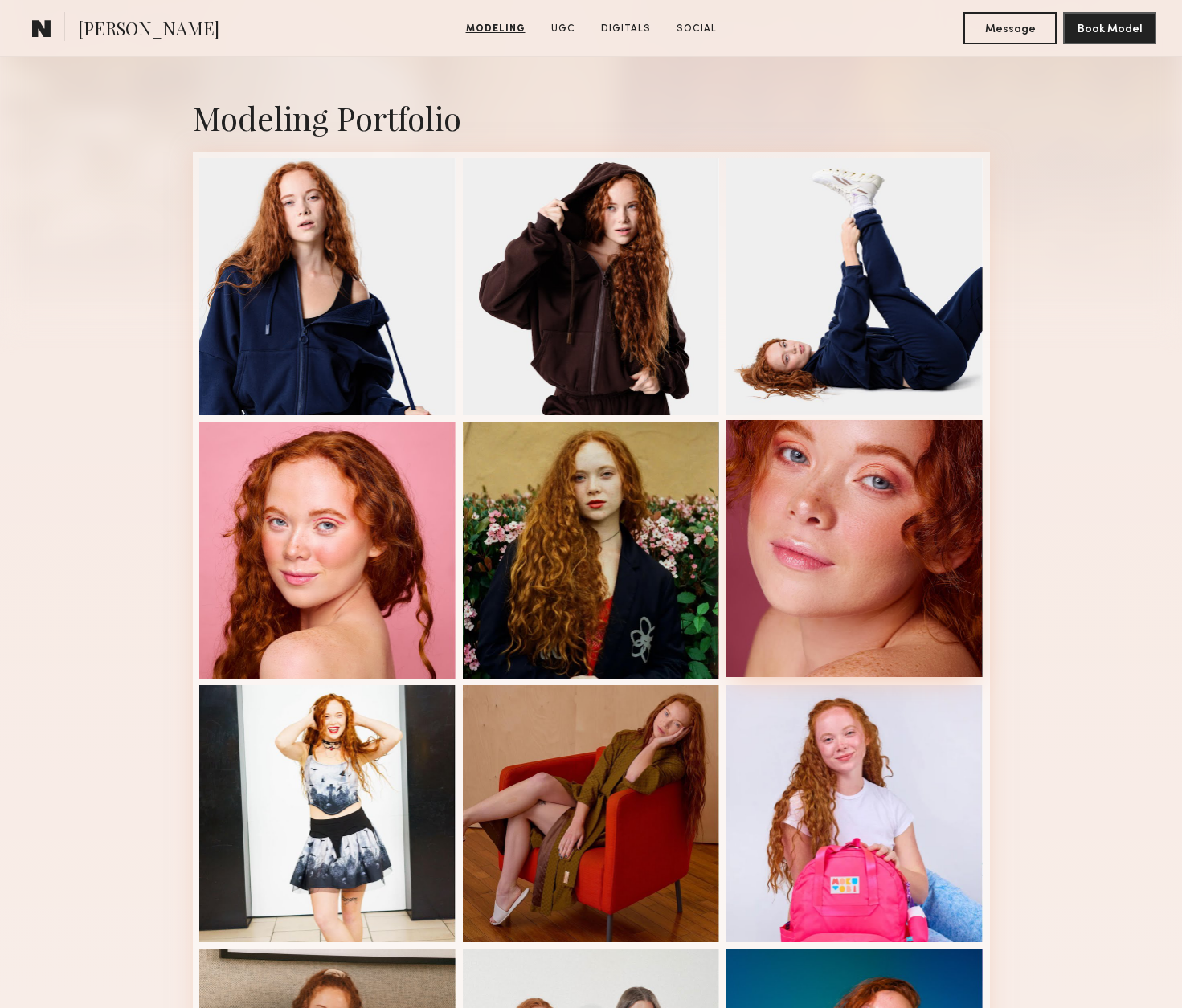
click at [853, 594] on div at bounding box center [855, 548] width 257 height 257
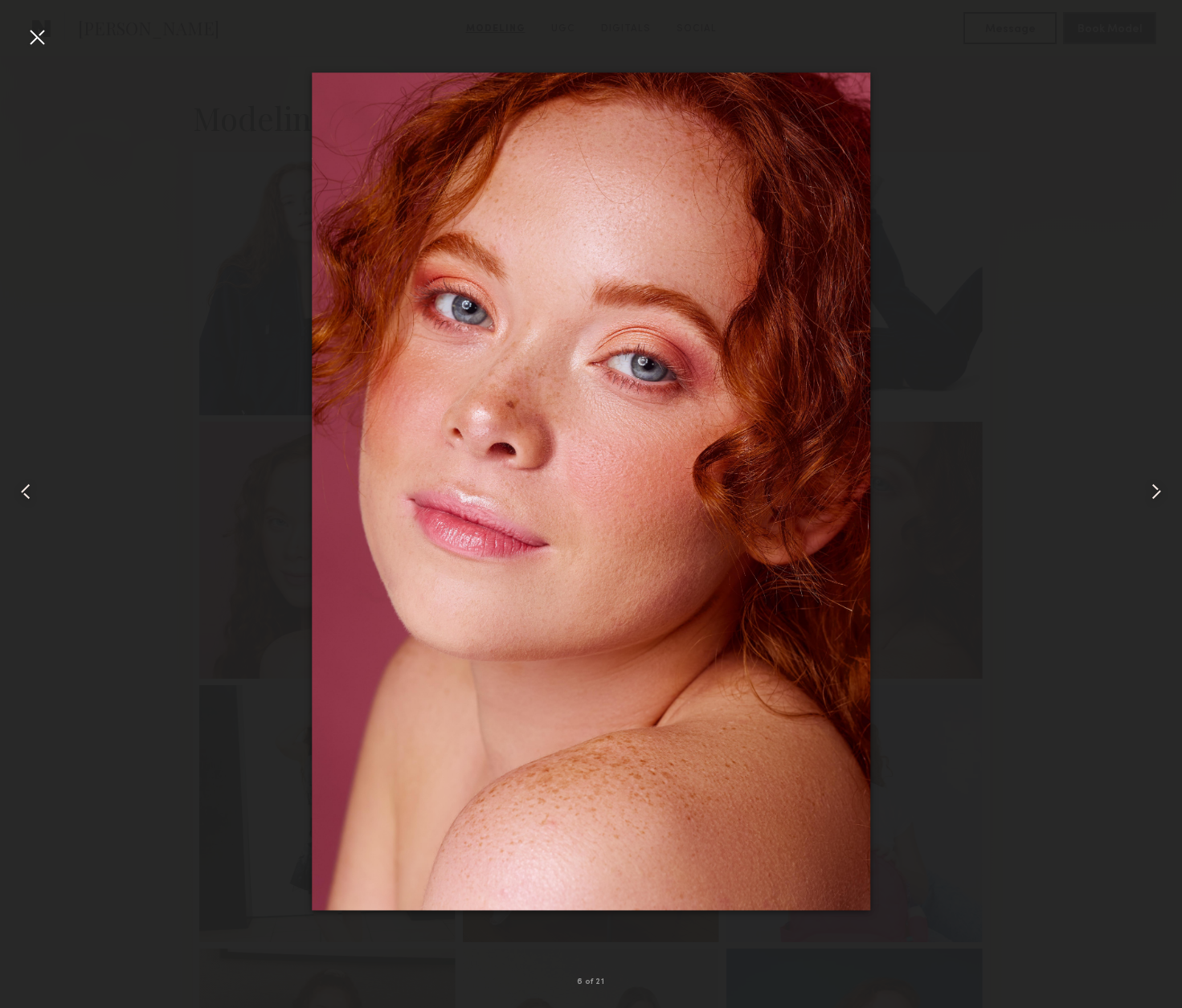
click at [41, 33] on div at bounding box center [37, 37] width 26 height 26
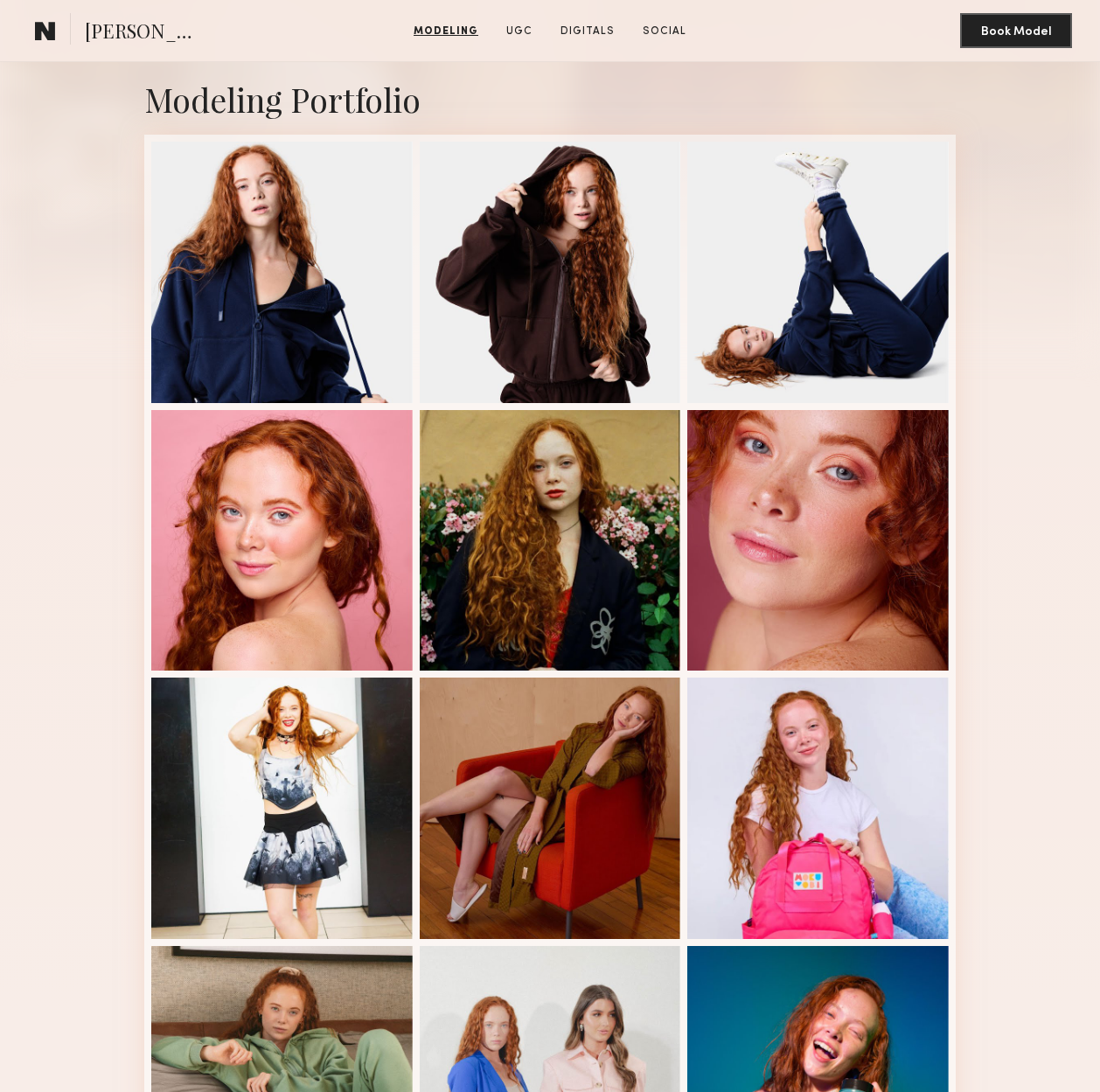
click at [476, 77] on div "Modeling Portfolio" at bounding box center [549, 99] width 811 height 44
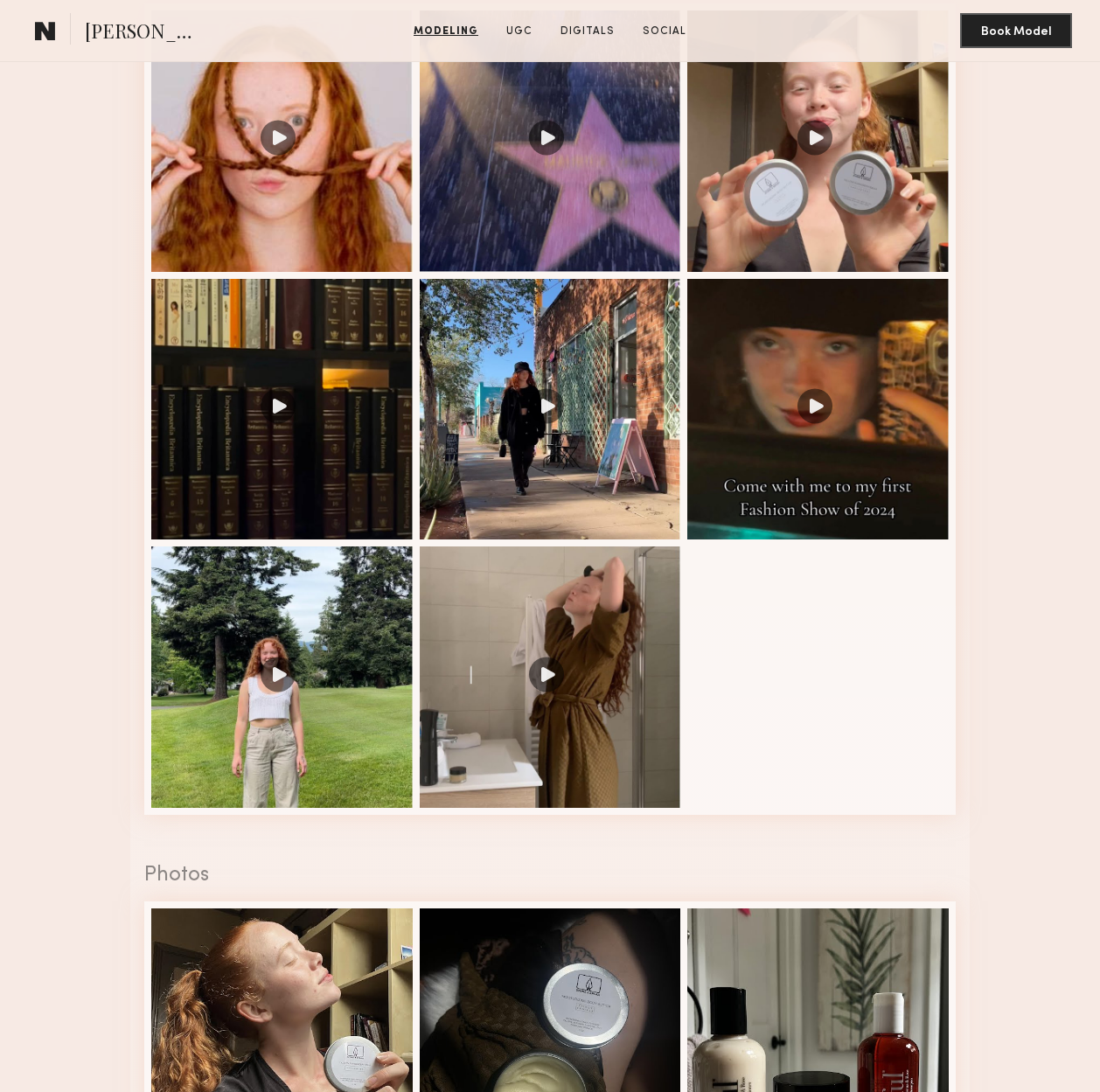
scroll to position [2508, 0]
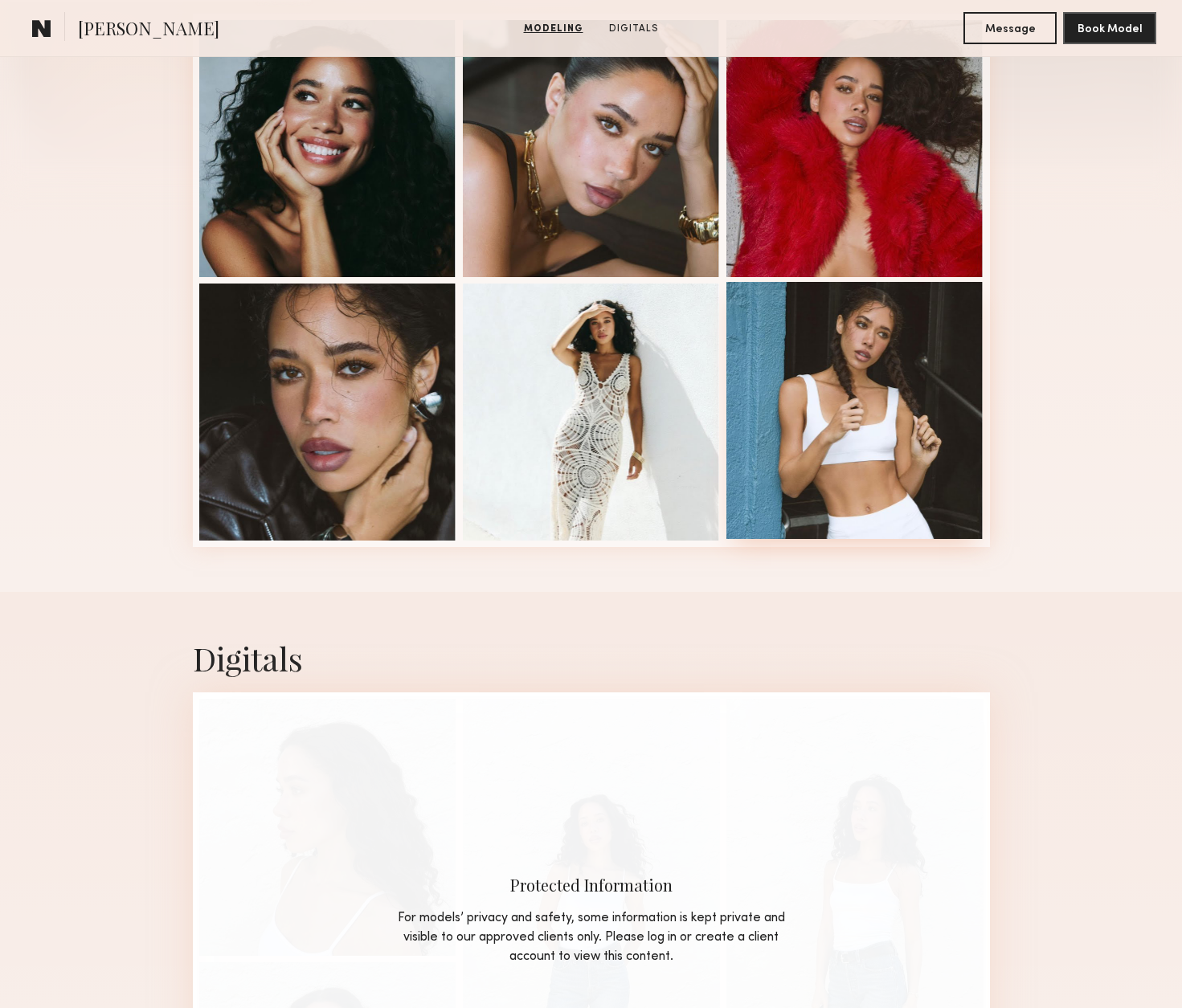
scroll to position [458, 0]
